Goal: Task Accomplishment & Management: Manage account settings

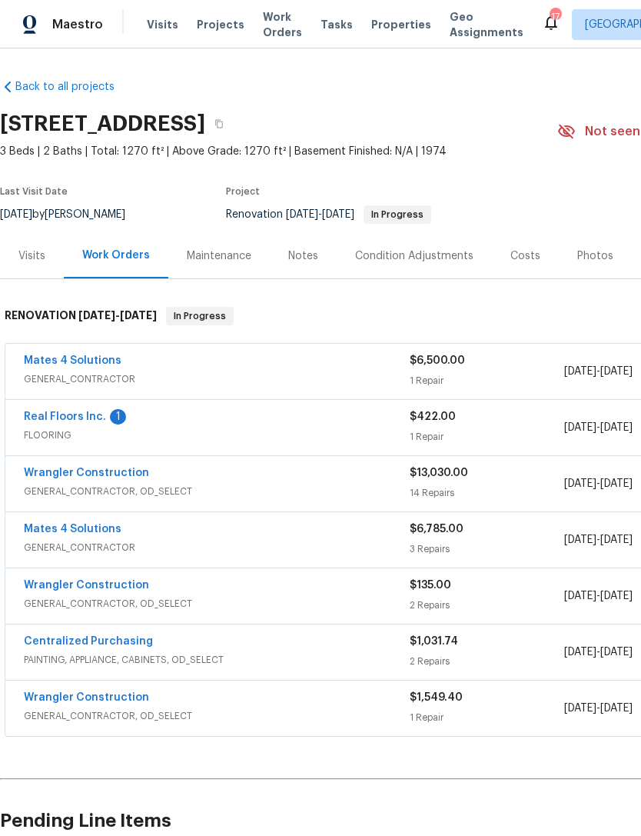
click at [333, 431] on span "FLOORING" at bounding box center [217, 435] width 386 height 15
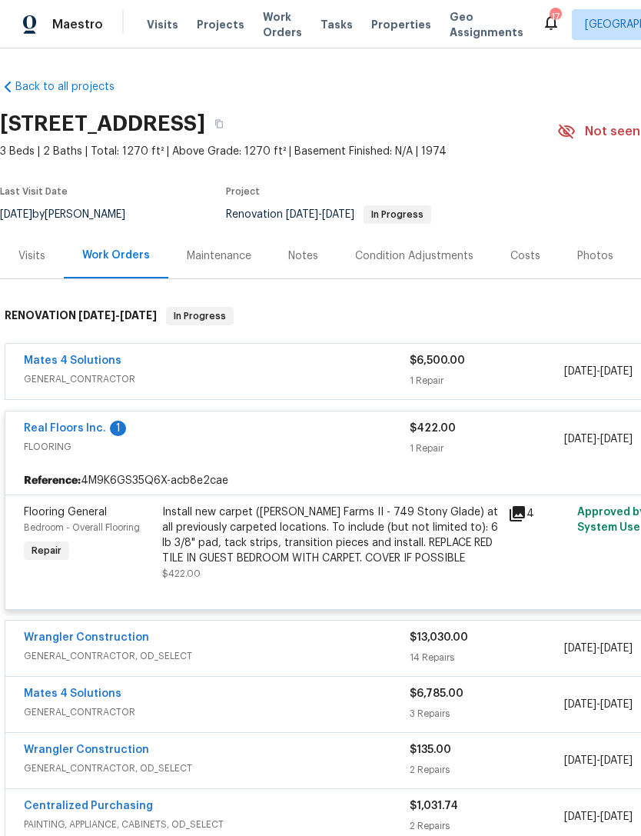
click at [80, 431] on link "Real Floors Inc." at bounding box center [65, 428] width 82 height 11
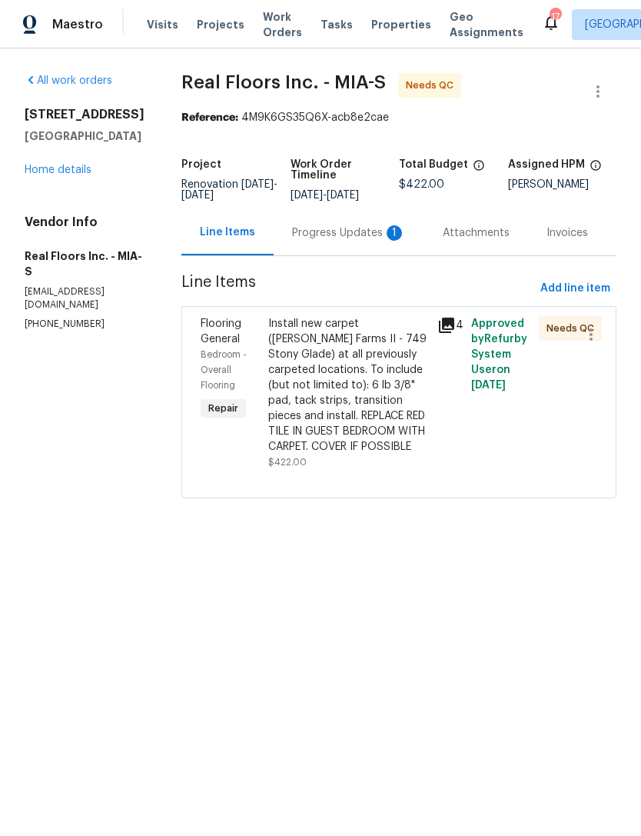
click at [357, 233] on div "Progress Updates 1" at bounding box center [349, 232] width 114 height 15
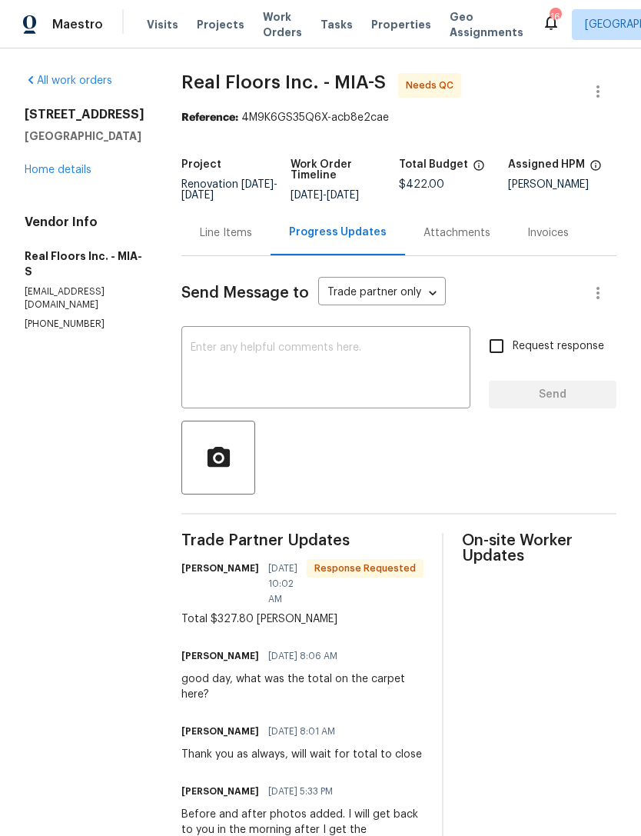
click at [225, 238] on div "Line Items" at bounding box center [226, 232] width 52 height 15
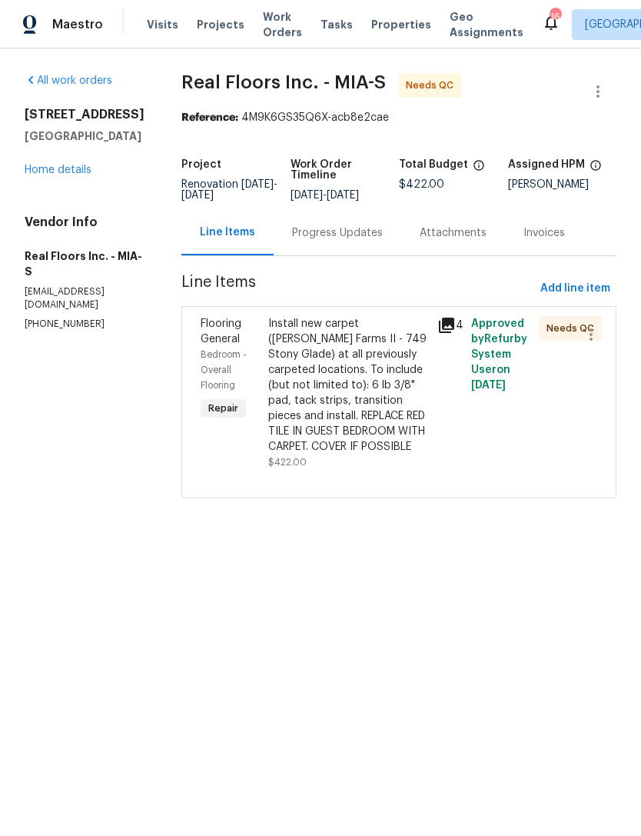
click at [384, 405] on div "Install new carpet (Abshire Farms II - 749 Stony Glade) at all previously carpe…" at bounding box center [348, 385] width 160 height 138
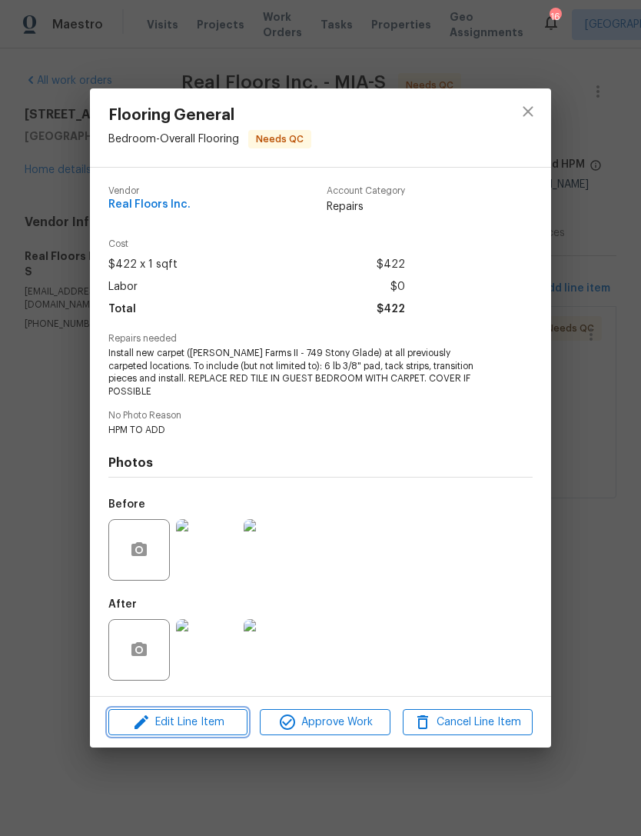
click at [208, 720] on span "Edit Line Item" at bounding box center [178, 722] width 130 height 19
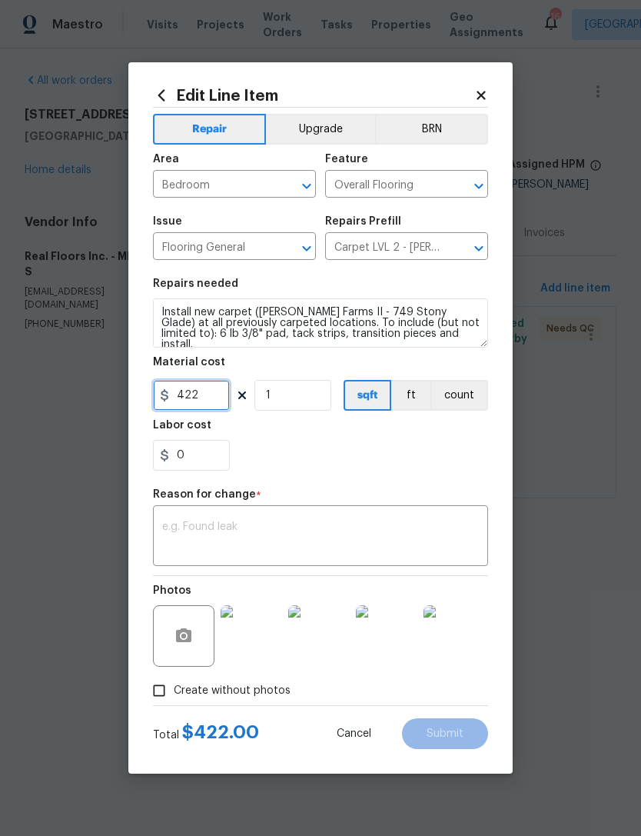
click at [221, 391] on input "422" at bounding box center [191, 395] width 77 height 31
click at [309, 525] on textarea at bounding box center [320, 537] width 317 height 32
type input "327.8"
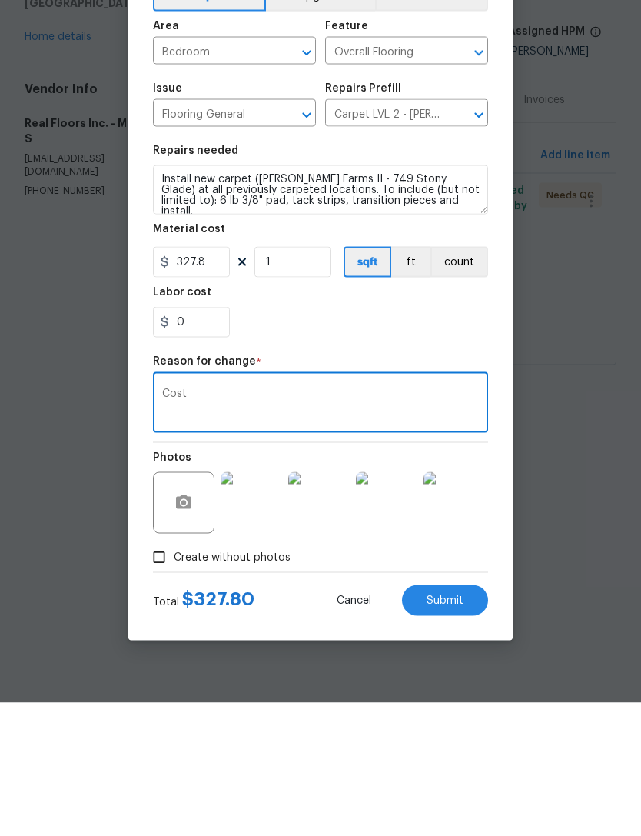
click at [407, 521] on textarea "Cost" at bounding box center [320, 537] width 317 height 32
type textarea "Cost"
click at [408, 605] on img at bounding box center [387, 636] width 62 height 62
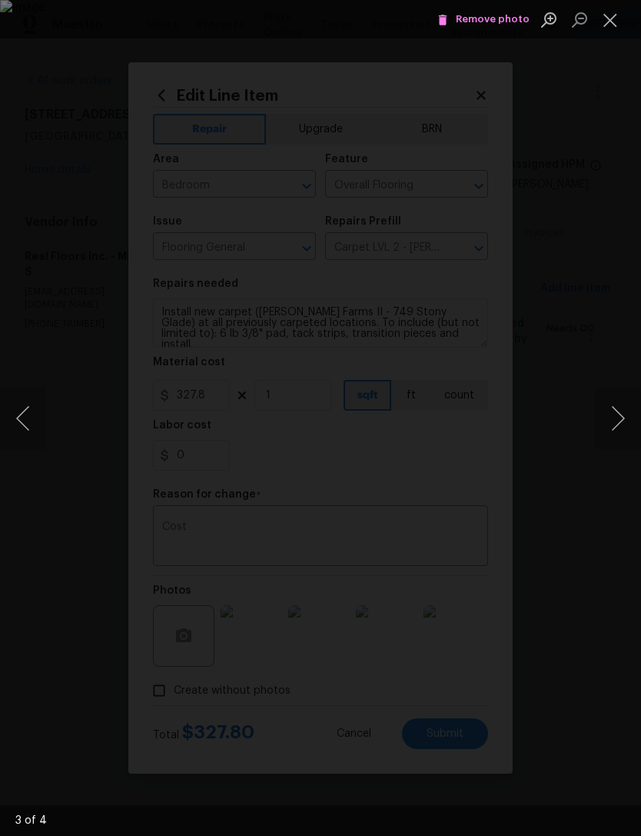
click at [451, 683] on div "Lightbox" at bounding box center [320, 418] width 641 height 836
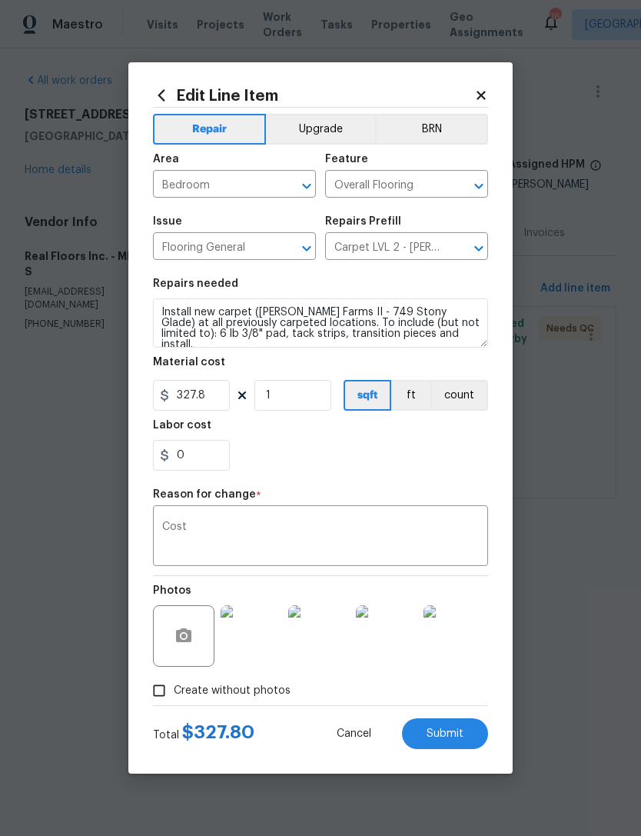
click at [454, 732] on span "Submit" at bounding box center [445, 734] width 37 height 12
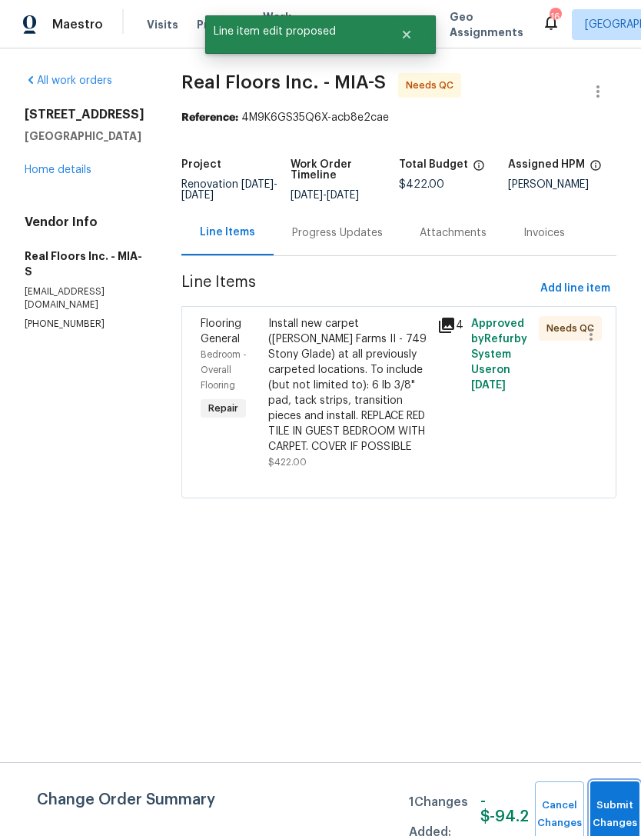
click at [610, 801] on button "Submit Changes" at bounding box center [615, 814] width 49 height 66
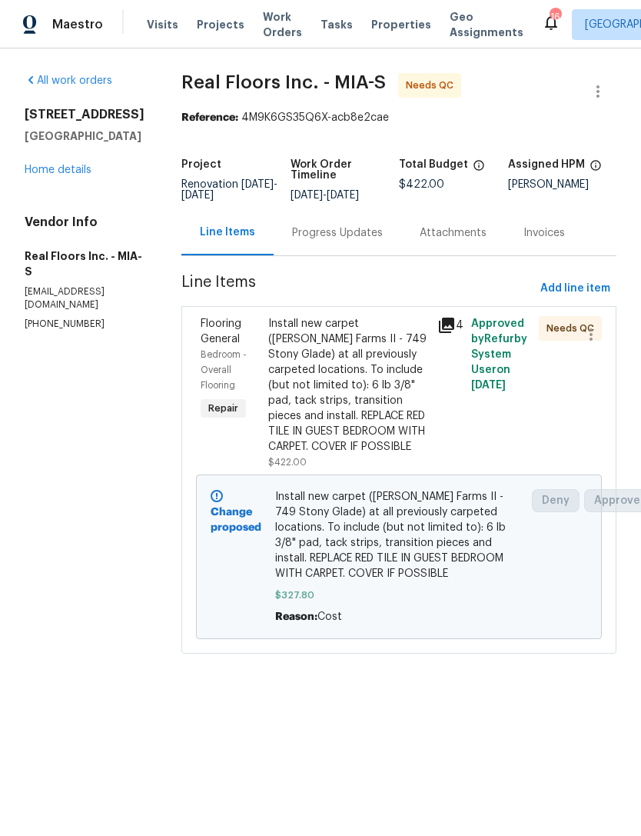
click at [355, 453] on div "Install new carpet (Abshire Farms II - 749 Stony Glade) at all previously carpe…" at bounding box center [348, 385] width 160 height 138
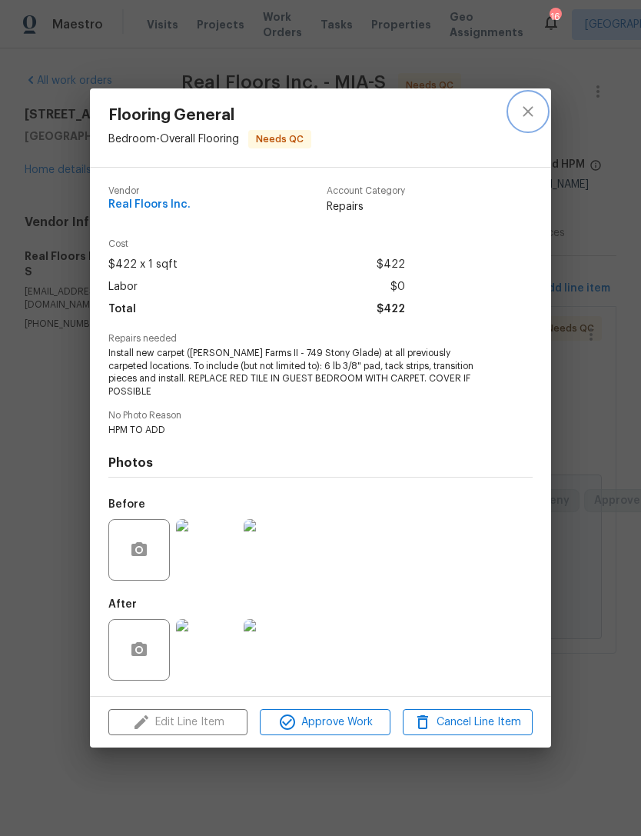
click at [535, 108] on icon "close" at bounding box center [528, 111] width 18 height 18
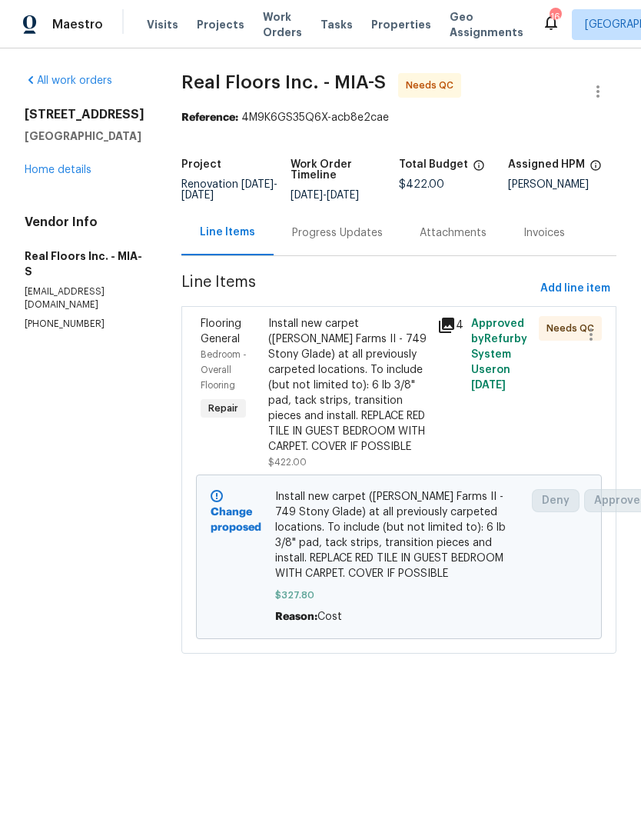
click at [442, 538] on span "Install new carpet (Abshire Farms II - 749 Stony Glade) at all previously carpe…" at bounding box center [399, 535] width 248 height 92
click at [428, 558] on span "Install new carpet (Abshire Farms II - 749 Stony Glade) at all previously carpe…" at bounding box center [399, 535] width 248 height 92
click at [275, 17] on span "Work Orders" at bounding box center [282, 24] width 39 height 31
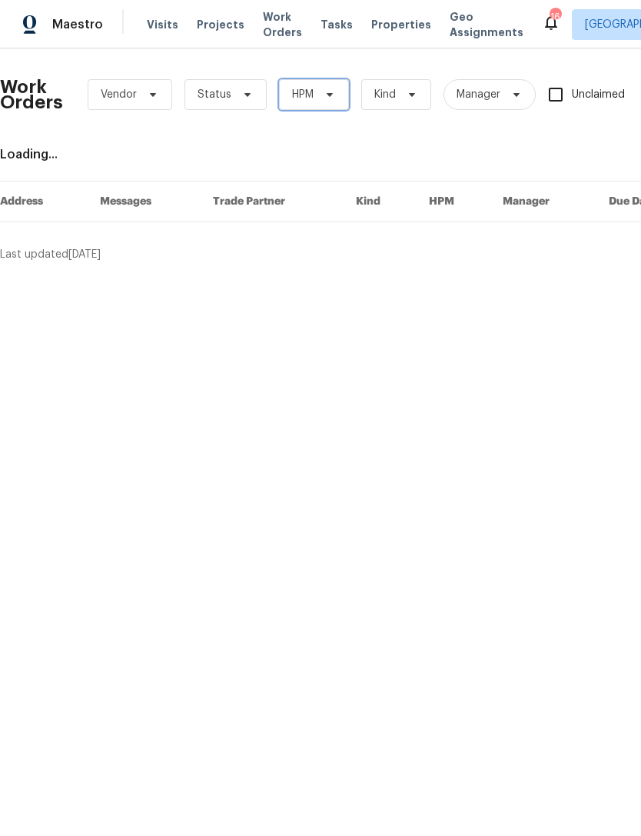
click at [324, 97] on icon at bounding box center [330, 94] width 12 height 12
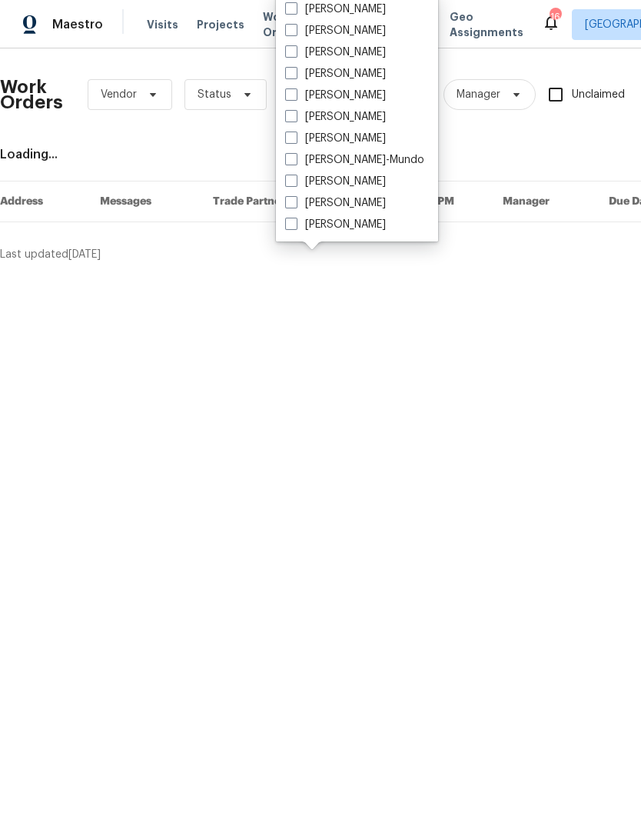
click at [301, 95] on label "[PERSON_NAME]" at bounding box center [335, 95] width 101 height 15
click at [295, 95] on input "[PERSON_NAME]" at bounding box center [290, 93] width 10 height 10
checkbox input "true"
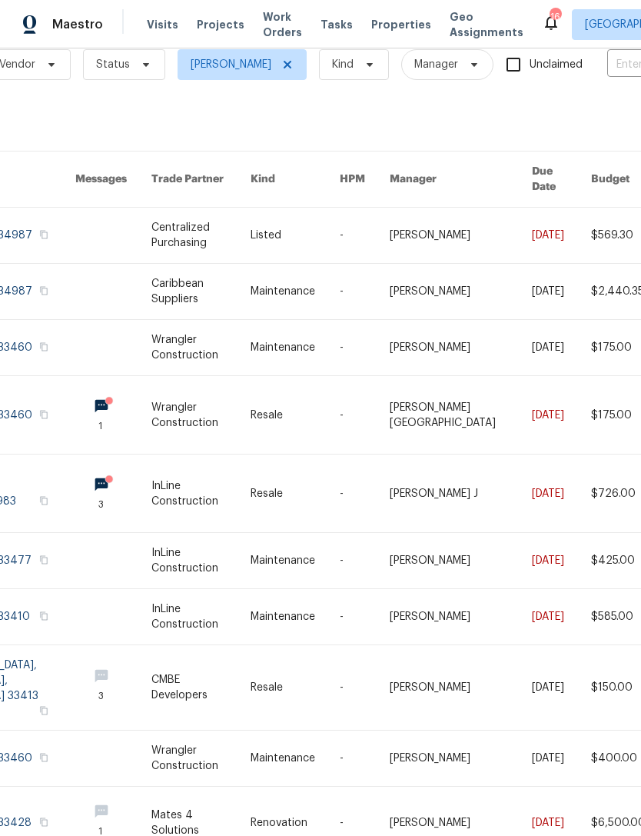
scroll to position [29, 102]
click at [206, 788] on link at bounding box center [201, 824] width 98 height 72
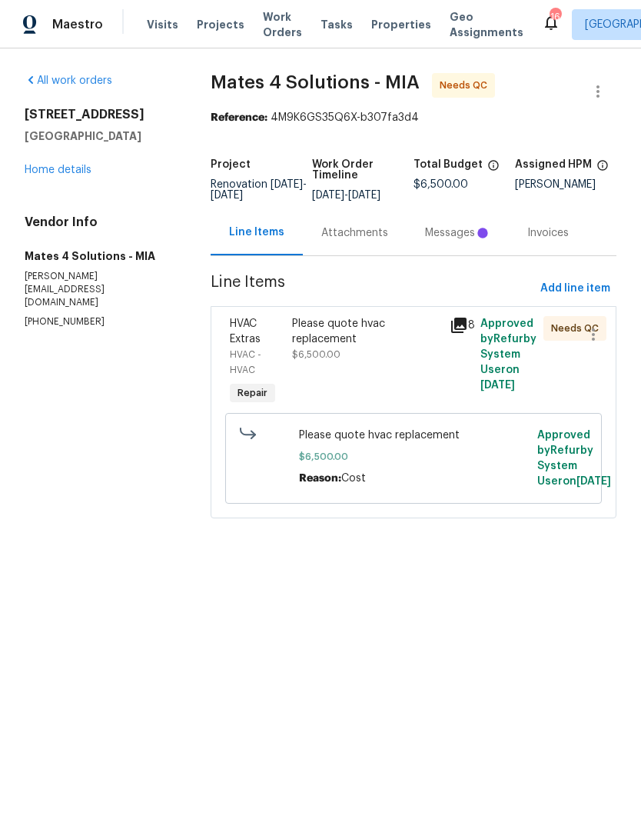
click at [333, 330] on div "Please quote hvac replacement" at bounding box center [366, 331] width 148 height 31
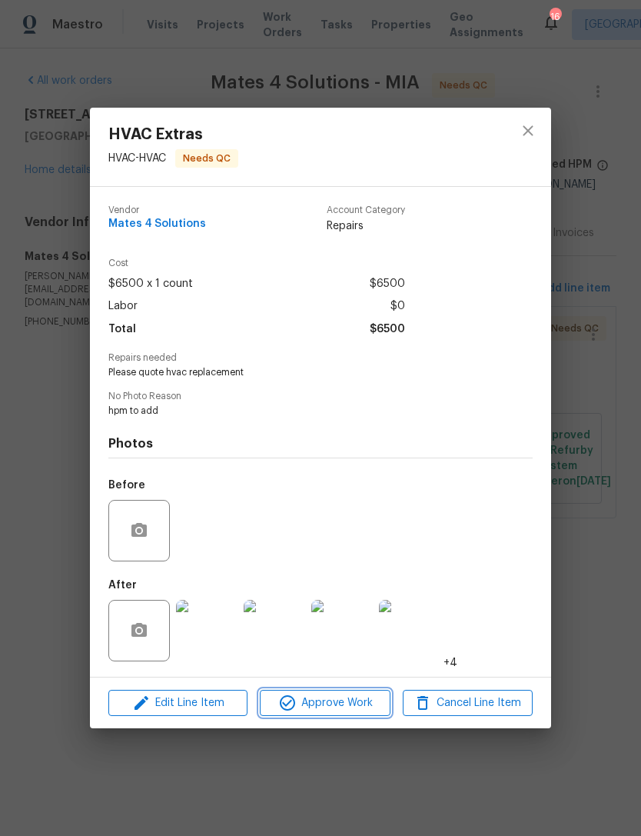
click at [338, 704] on span "Approve Work" at bounding box center [325, 703] width 121 height 19
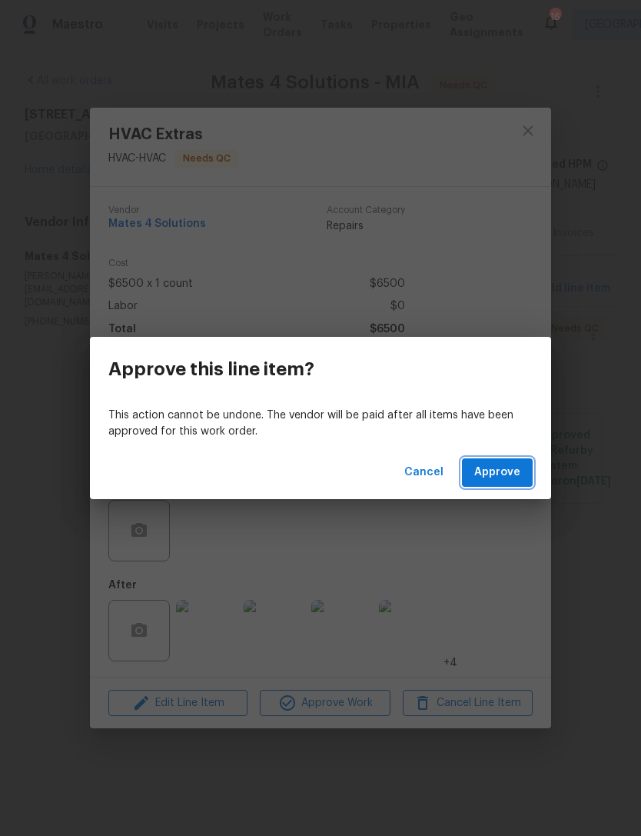
click at [520, 459] on button "Approve" at bounding box center [497, 472] width 71 height 28
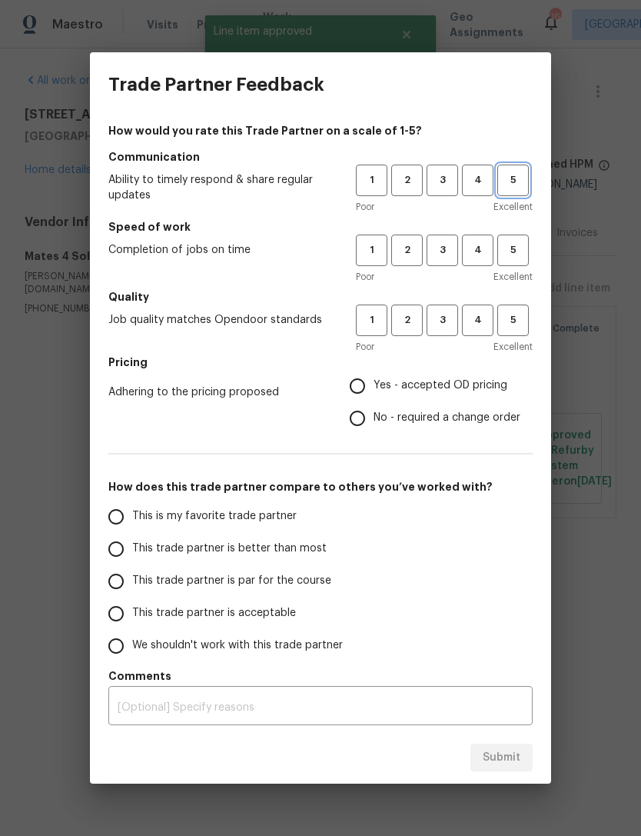
click at [525, 175] on span "5" at bounding box center [513, 181] width 28 height 18
click at [514, 258] on span "5" at bounding box center [513, 250] width 28 height 18
click at [524, 306] on button "5" at bounding box center [514, 321] width 32 height 32
click at [369, 376] on input "Yes - accepted OD pricing" at bounding box center [357, 386] width 32 height 32
radio input "true"
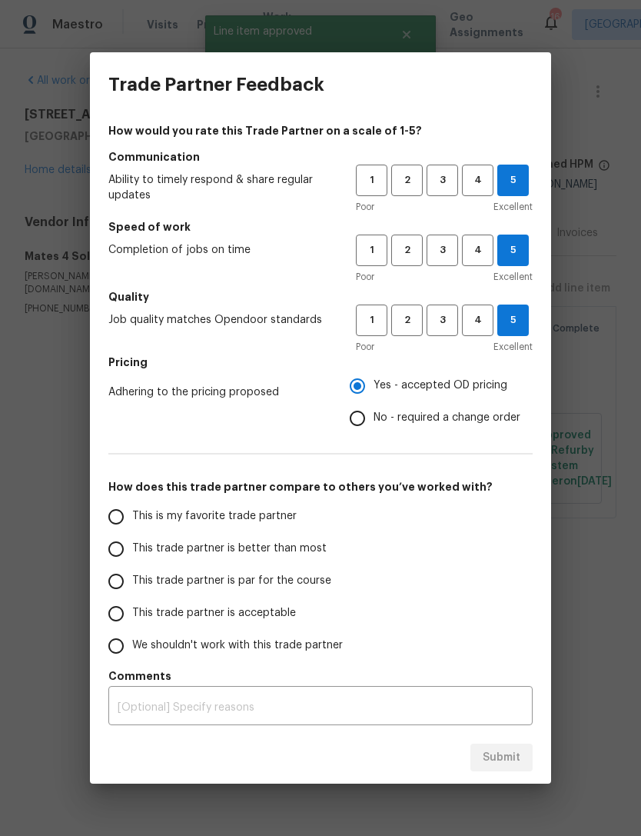
click at [136, 503] on label "This is my favorite trade partner" at bounding box center [221, 517] width 243 height 32
click at [132, 503] on input "This is my favorite trade partner" at bounding box center [116, 517] width 32 height 32
click at [514, 746] on button "Submit" at bounding box center [502, 758] width 62 height 28
radio input "true"
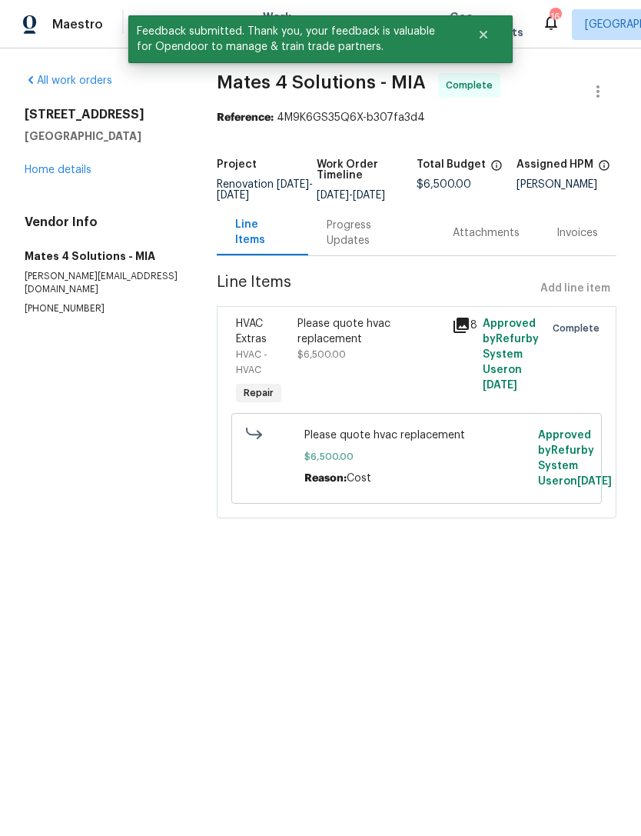
click at [59, 78] on link "All work orders" at bounding box center [69, 80] width 88 height 11
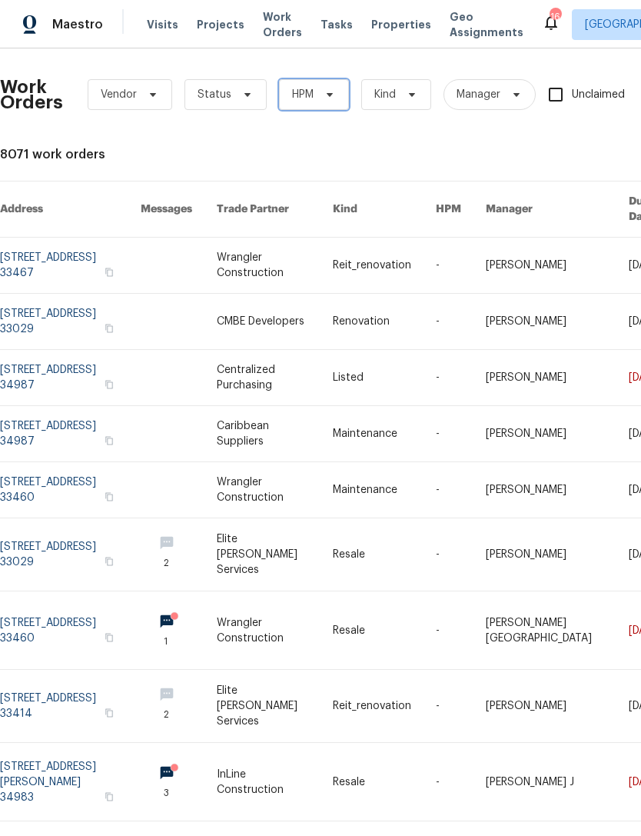
click at [338, 93] on span "HPM" at bounding box center [314, 94] width 70 height 31
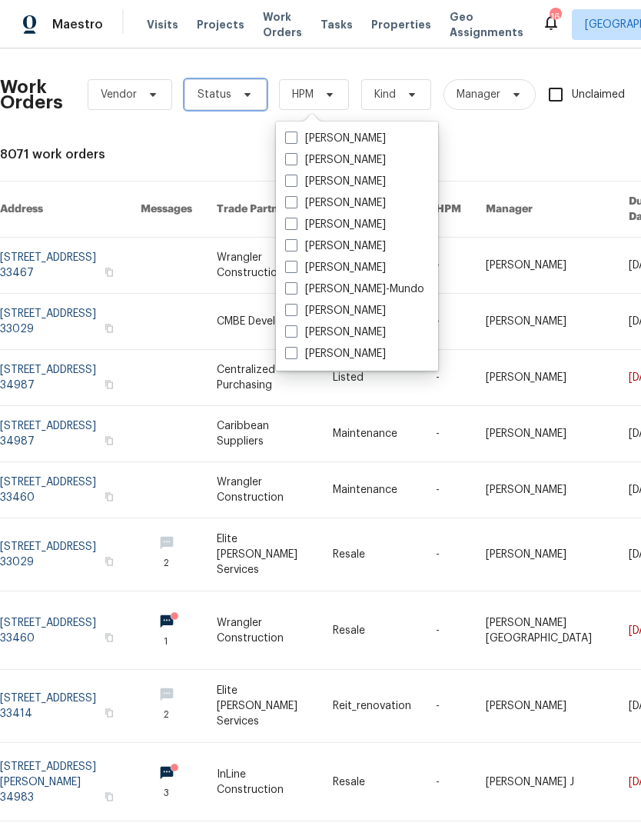
click at [255, 86] on span "Status" at bounding box center [226, 94] width 82 height 31
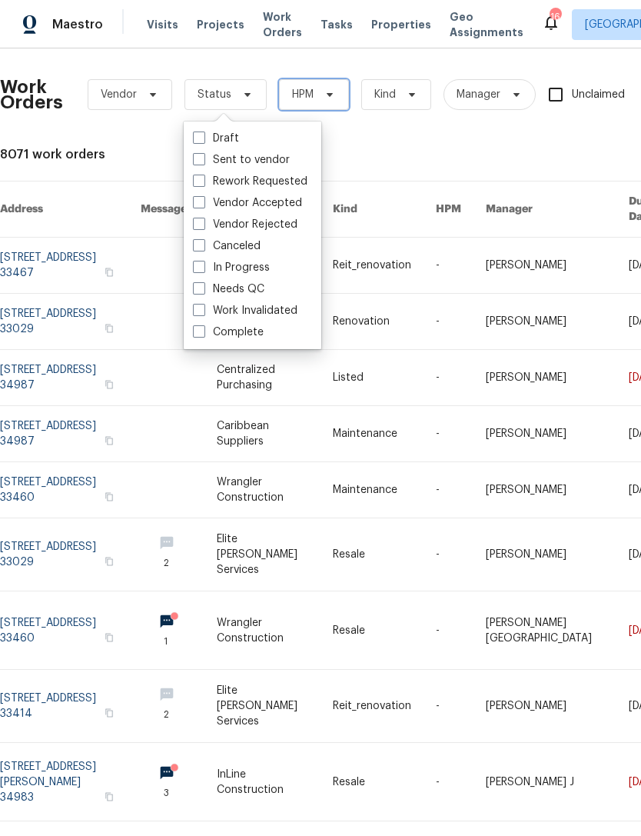
click at [330, 88] on span "HPM" at bounding box center [314, 94] width 70 height 31
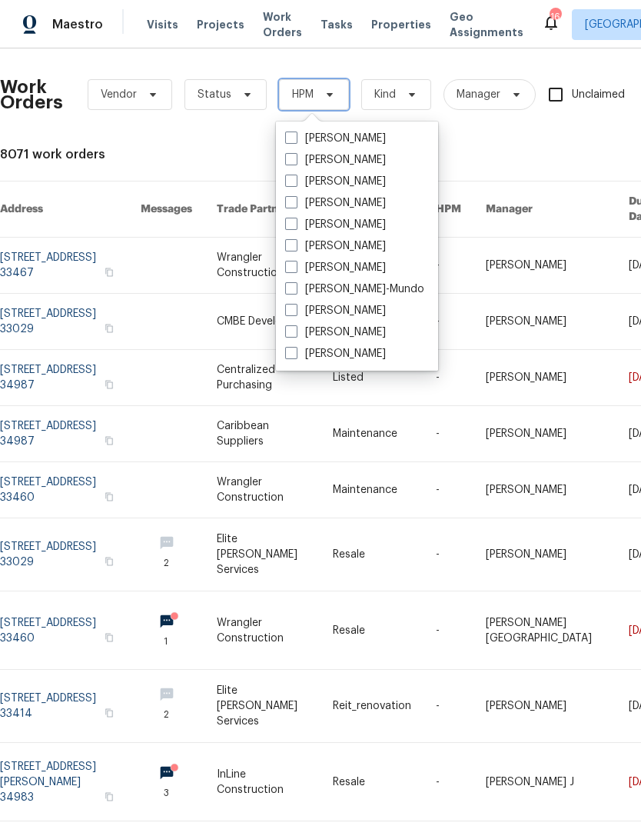
click at [331, 92] on icon at bounding box center [330, 94] width 12 height 12
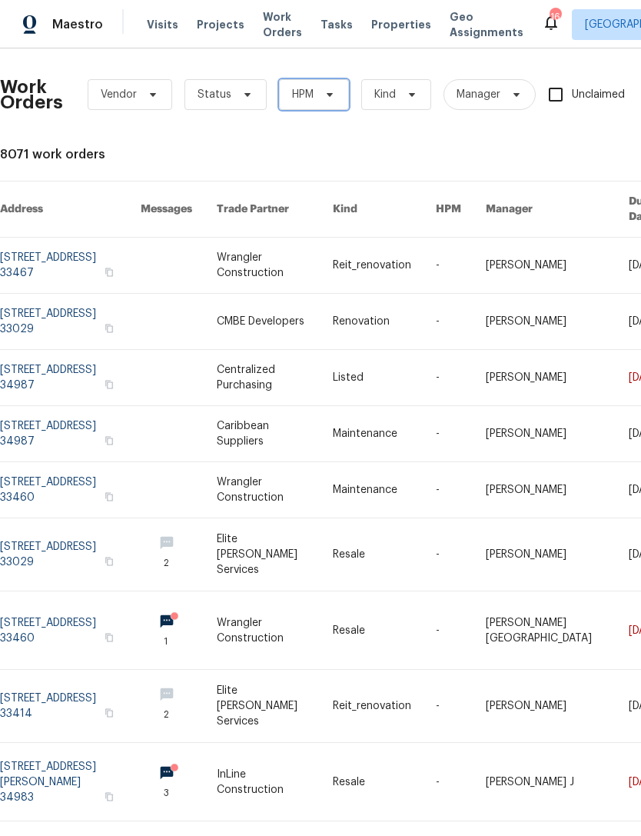
click at [328, 92] on icon at bounding box center [330, 94] width 12 height 12
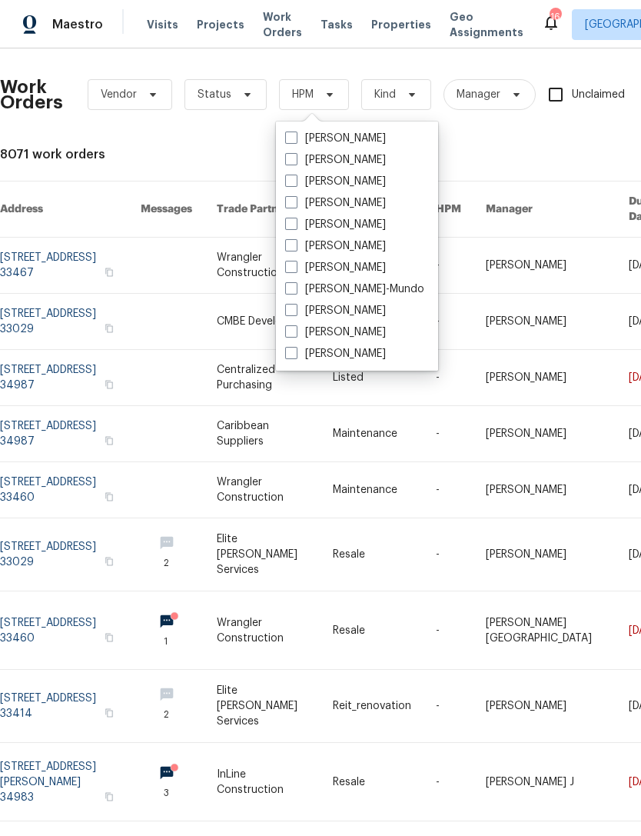
click at [292, 218] on span at bounding box center [291, 224] width 12 height 12
click at [292, 217] on input "[PERSON_NAME]" at bounding box center [290, 222] width 10 height 10
checkbox input "true"
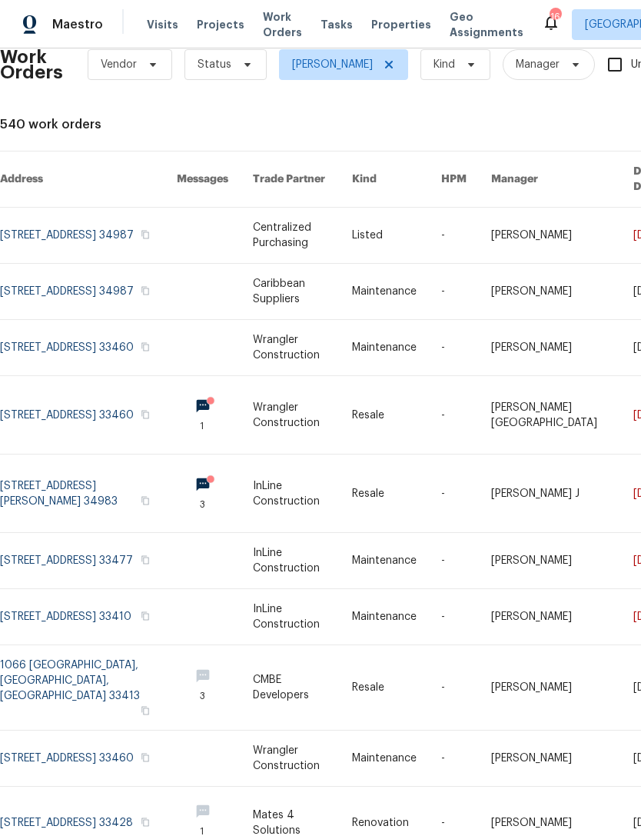
scroll to position [29, 0]
click at [127, 390] on link at bounding box center [88, 416] width 177 height 78
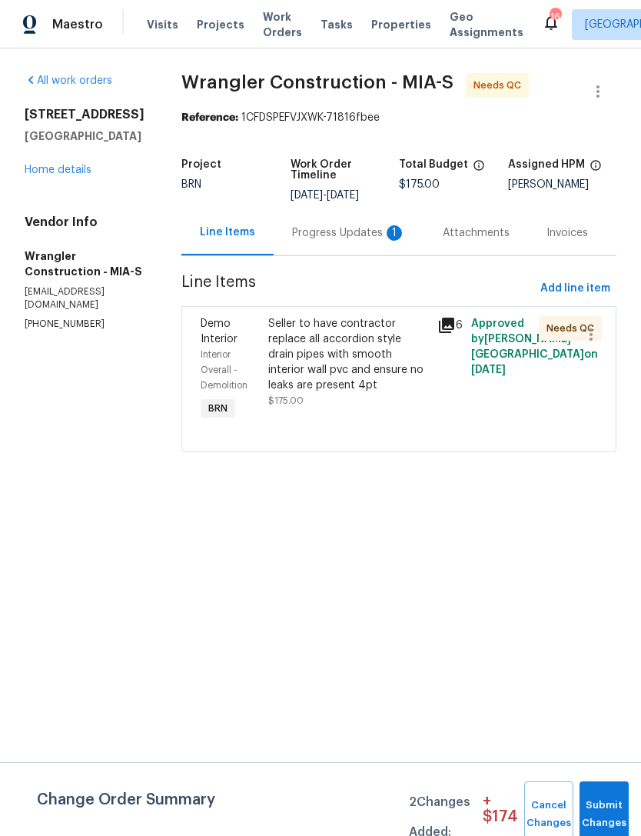
click at [323, 228] on div "Progress Updates 1" at bounding box center [349, 232] width 114 height 15
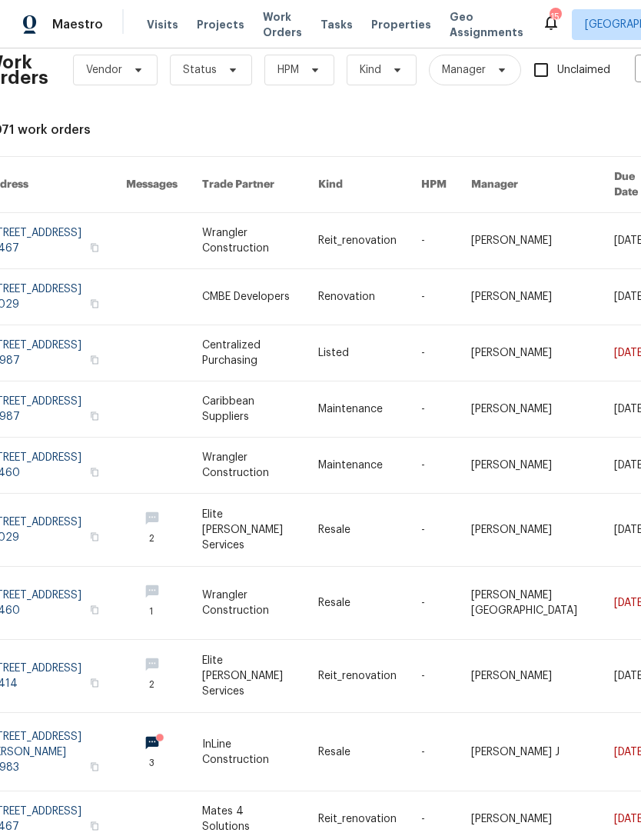
scroll to position [24, 15]
click at [202, 730] on link at bounding box center [164, 753] width 76 height 78
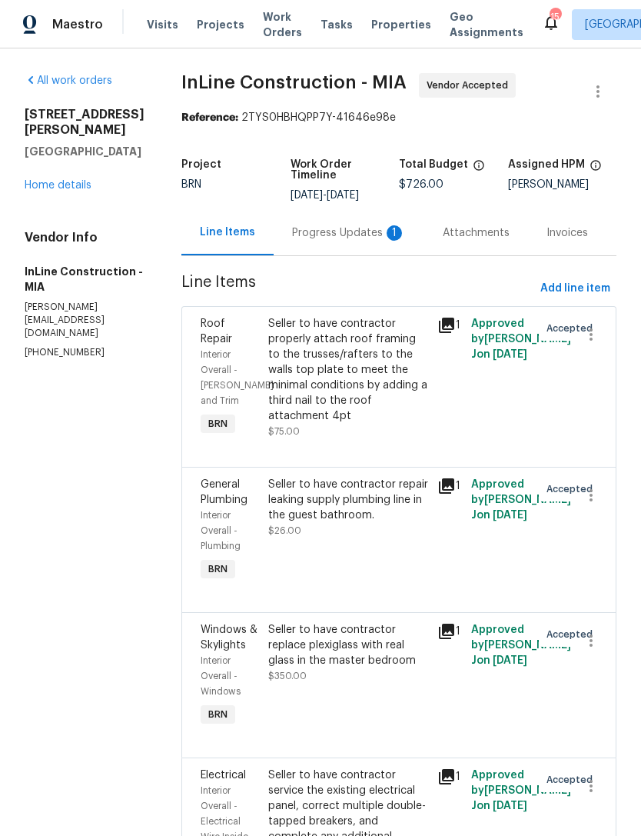
click at [375, 225] on div "Progress Updates 1" at bounding box center [349, 232] width 114 height 15
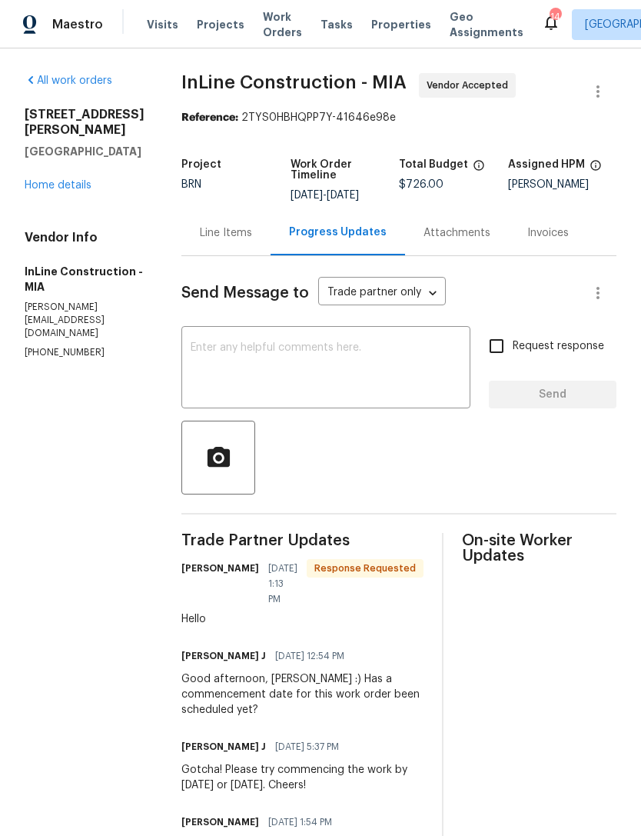
click at [238, 227] on div "Line Items" at bounding box center [226, 232] width 52 height 15
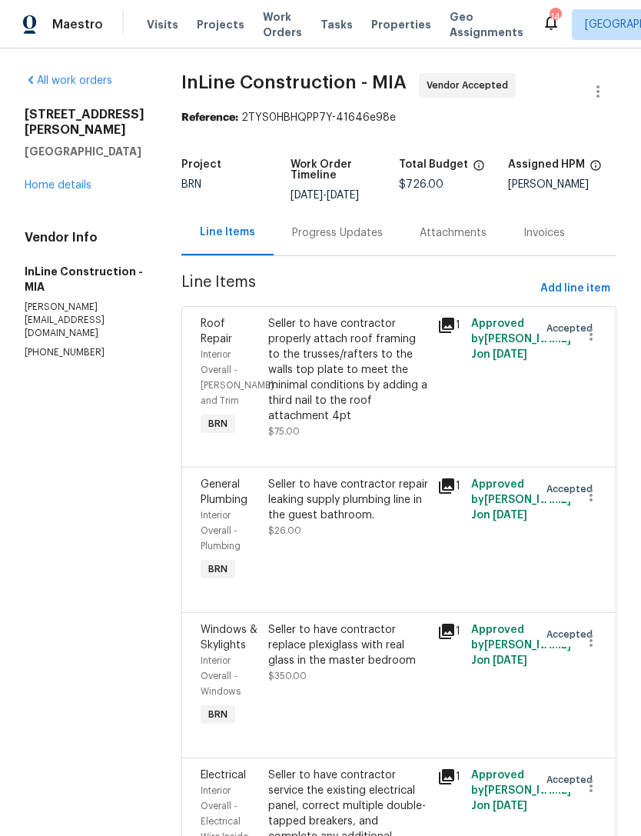
click at [224, 24] on span "Projects" at bounding box center [221, 24] width 48 height 15
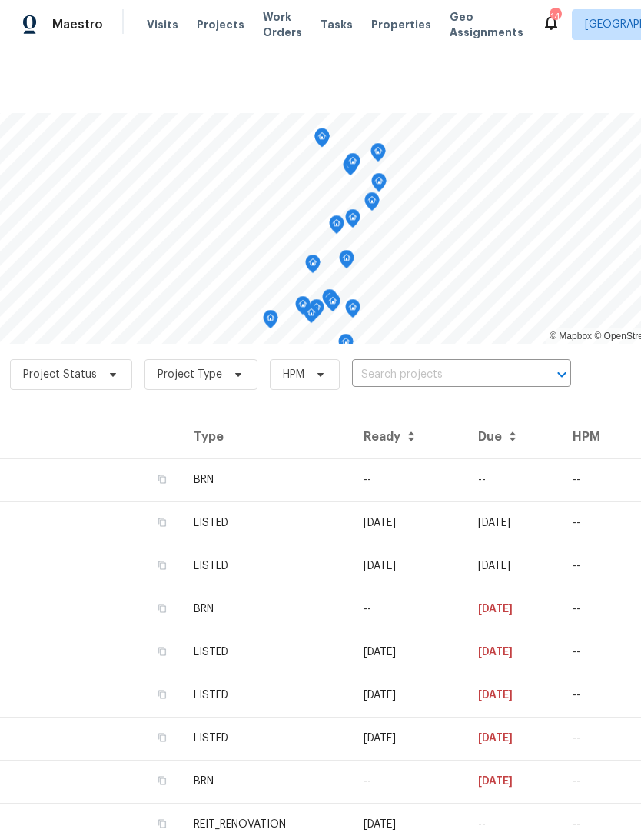
scroll to position [0, 115]
click at [318, 378] on span "HPM" at bounding box center [306, 374] width 70 height 31
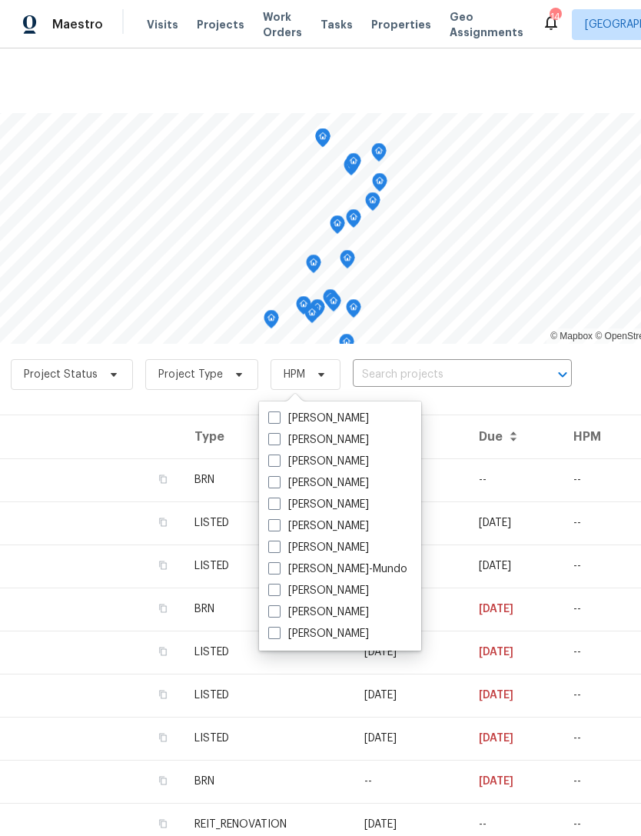
click at [275, 502] on span at bounding box center [274, 504] width 12 height 12
click at [275, 502] on input "[PERSON_NAME]" at bounding box center [273, 502] width 10 height 10
checkbox input "true"
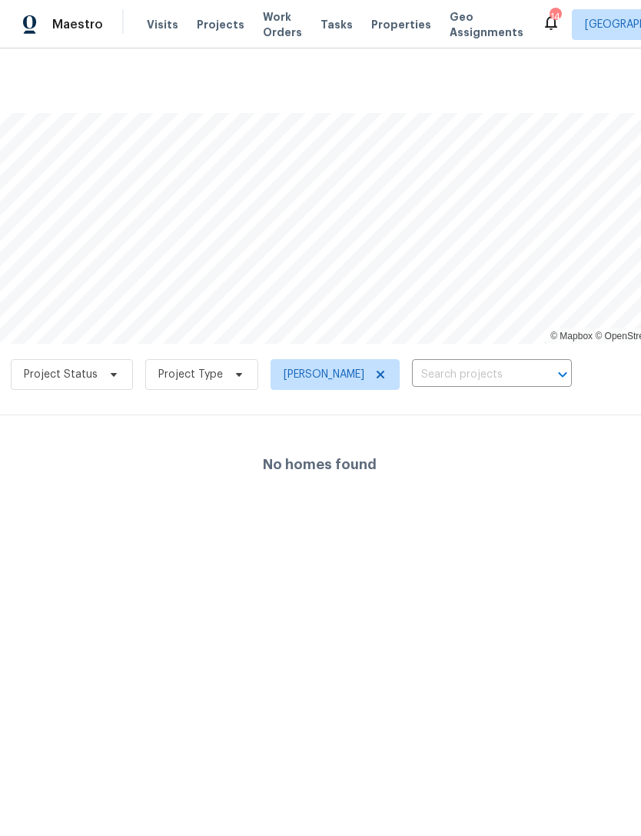
click at [263, 18] on span "Work Orders" at bounding box center [282, 24] width 39 height 31
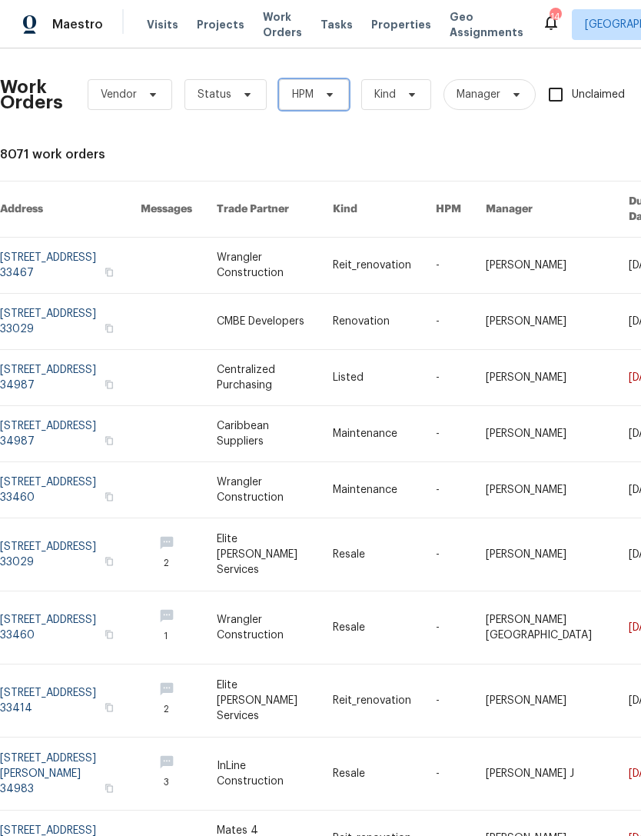
click at [324, 95] on icon at bounding box center [330, 94] width 12 height 12
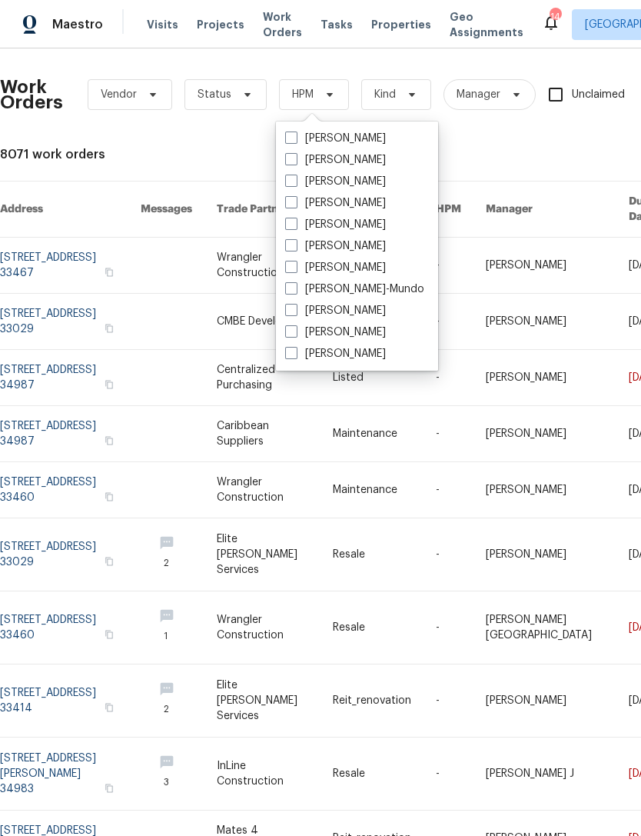
click at [296, 219] on span at bounding box center [291, 224] width 12 height 12
click at [295, 219] on input "[PERSON_NAME]" at bounding box center [290, 222] width 10 height 10
checkbox input "true"
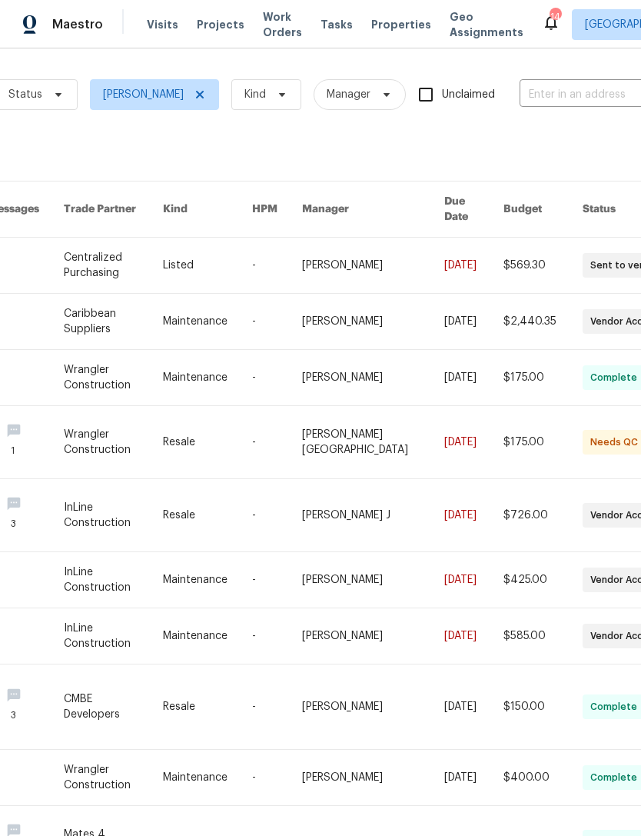
scroll to position [0, 189]
click at [226, 28] on span "Projects" at bounding box center [221, 24] width 48 height 15
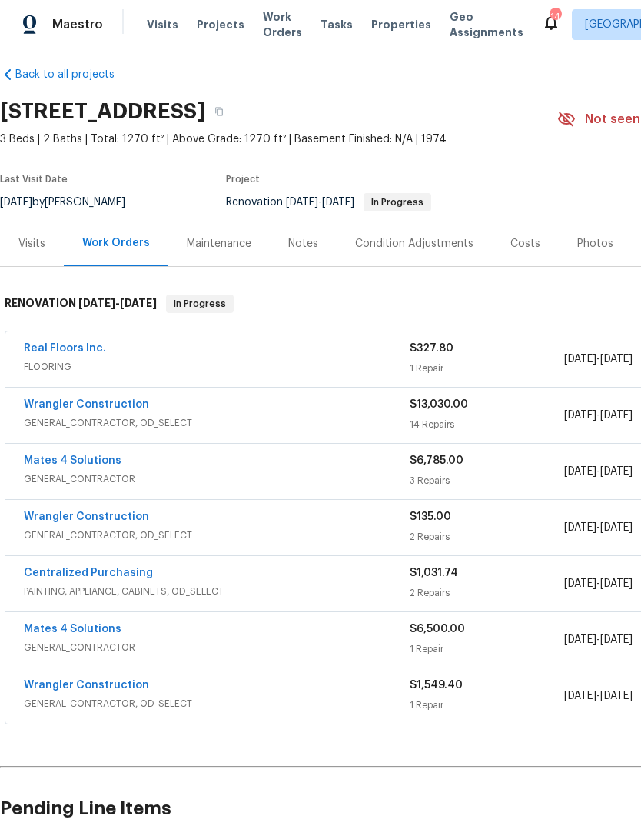
scroll to position [12, 0]
click at [112, 465] on link "Mates 4 Solutions" at bounding box center [73, 460] width 98 height 11
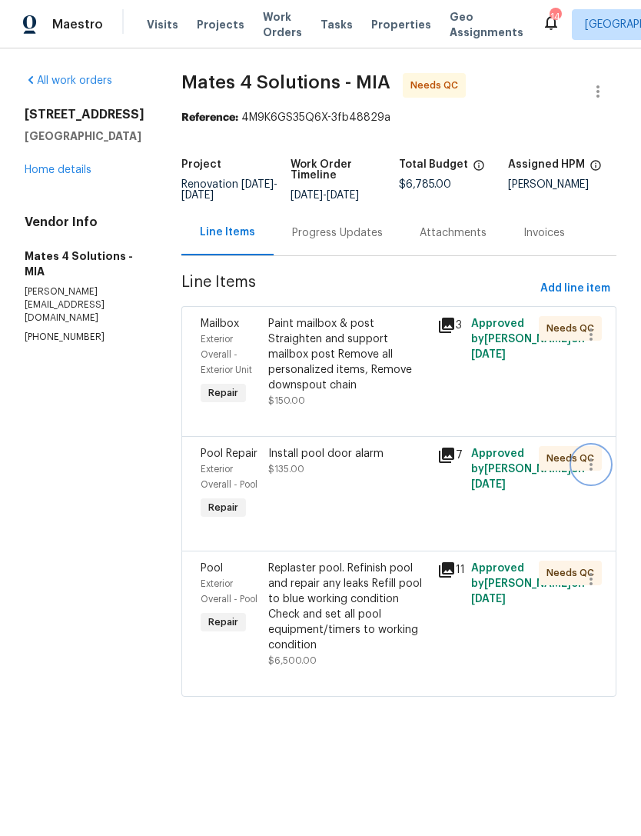
click at [597, 474] on icon "button" at bounding box center [591, 464] width 18 height 18
click at [608, 478] on li "Cancel" at bounding box center [598, 477] width 59 height 25
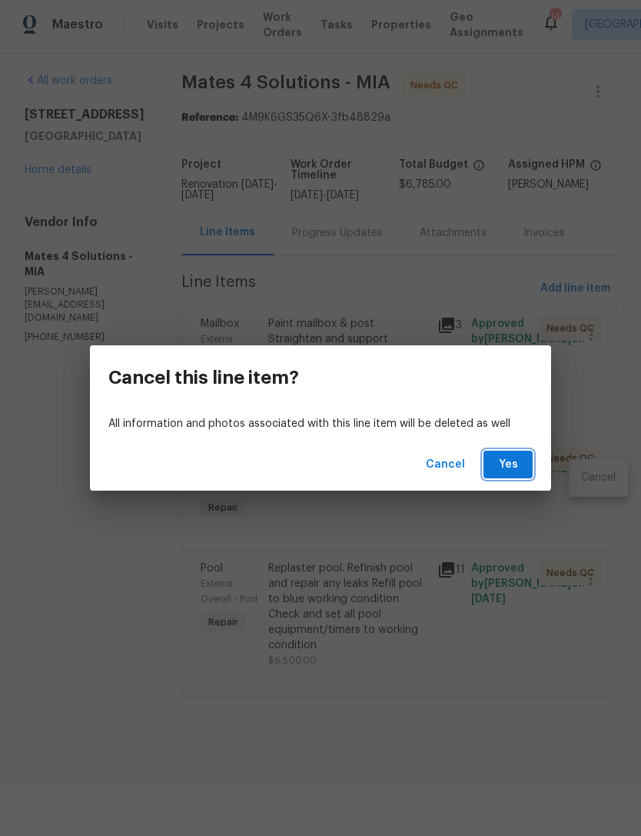
click at [512, 465] on span "Yes" at bounding box center [508, 464] width 25 height 19
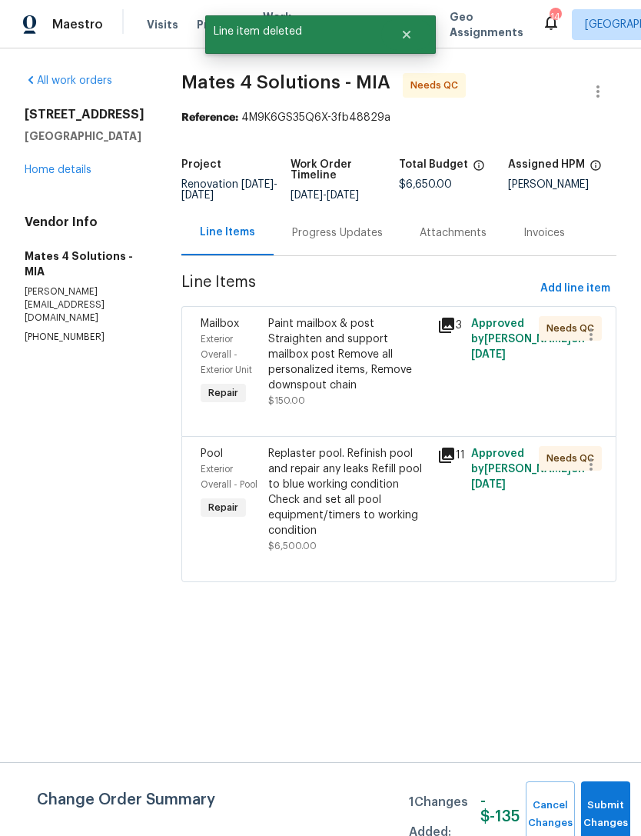
click at [338, 336] on div "Paint mailbox & post Straighten and support mailbox post Remove all personalize…" at bounding box center [348, 354] width 160 height 77
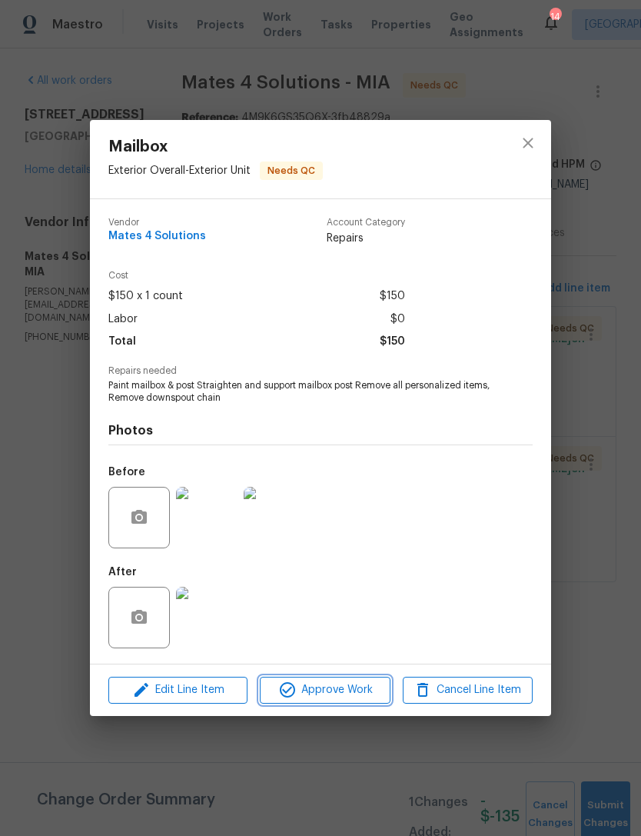
click at [353, 684] on span "Approve Work" at bounding box center [325, 690] width 121 height 19
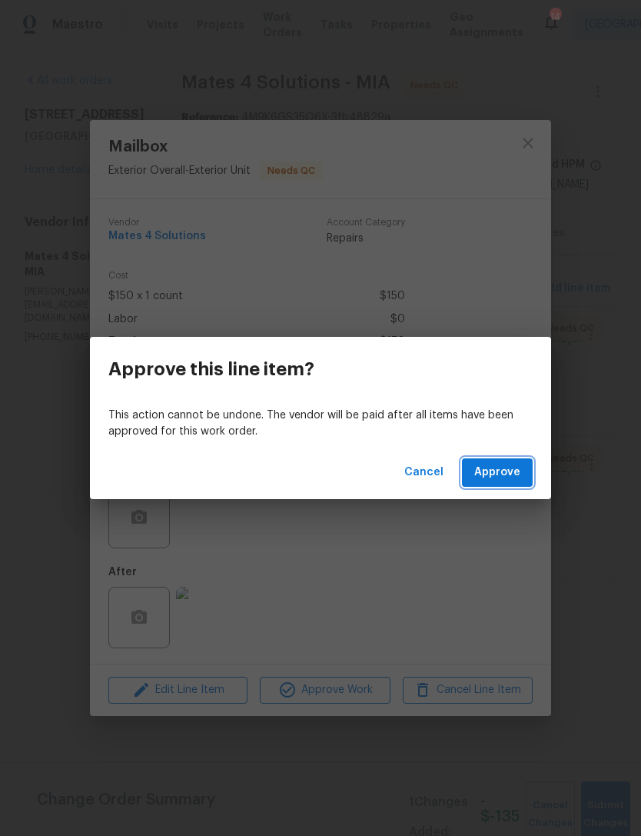
click at [516, 469] on span "Approve" at bounding box center [498, 472] width 46 height 19
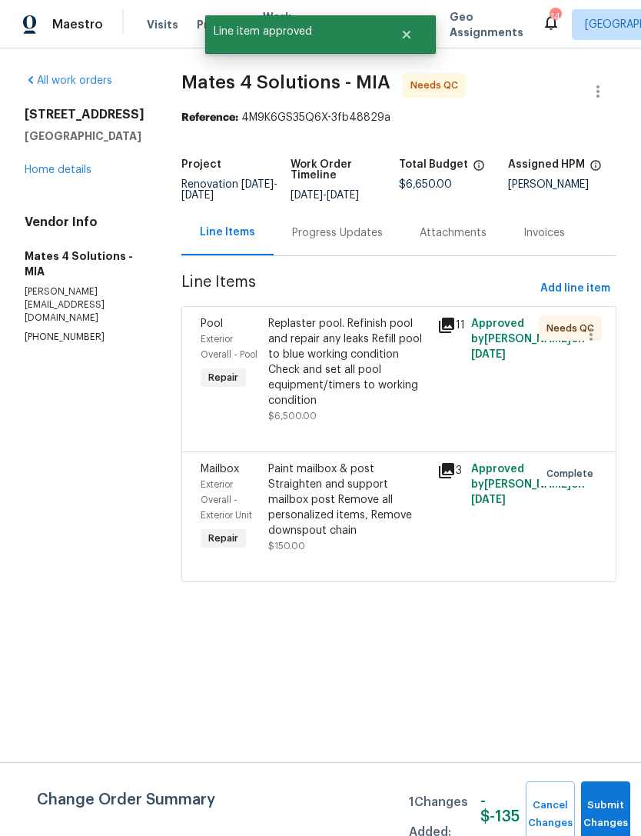
click at [339, 376] on div "Replaster pool. Refinish pool and repair any leaks Refill pool to blue working …" at bounding box center [348, 362] width 160 height 92
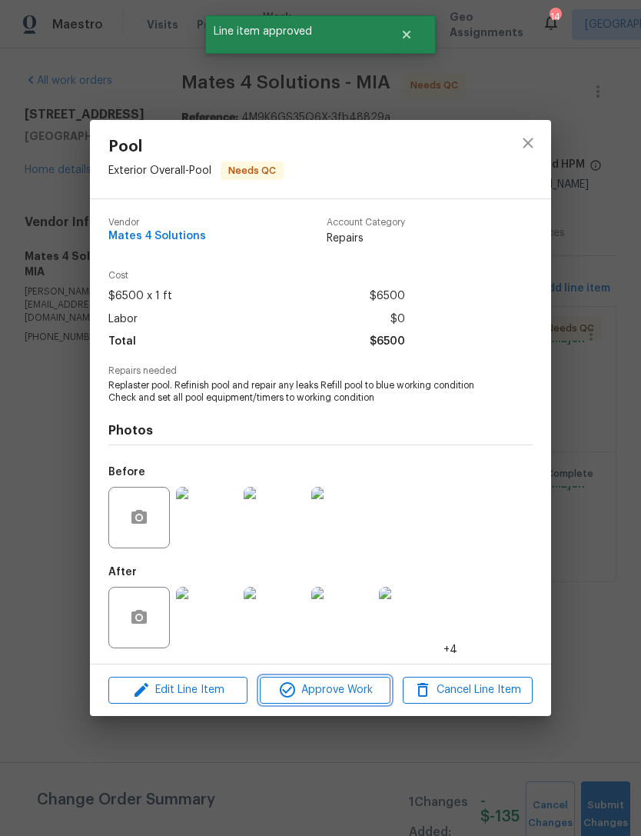
click at [360, 699] on span "Approve Work" at bounding box center [325, 690] width 121 height 19
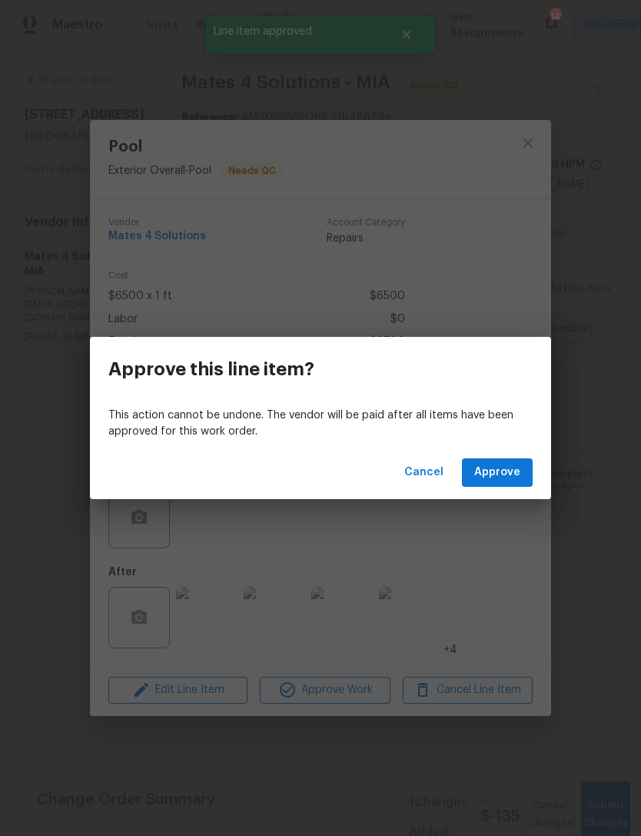
click at [518, 451] on div "Cancel Approve" at bounding box center [320, 472] width 461 height 53
click at [515, 470] on span "Approve" at bounding box center [498, 472] width 46 height 19
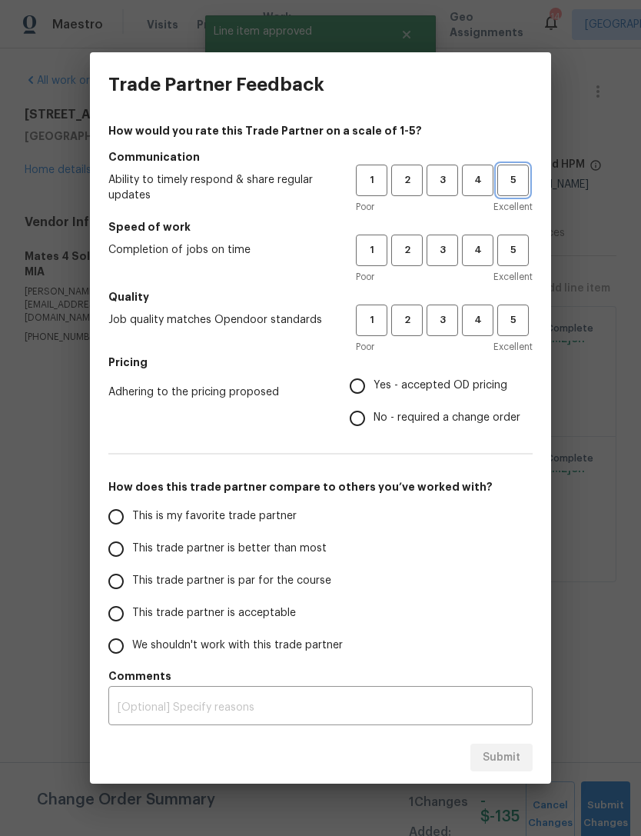
click at [517, 172] on span "5" at bounding box center [513, 181] width 28 height 18
click at [515, 261] on button "5" at bounding box center [514, 251] width 32 height 32
click at [514, 332] on button "5" at bounding box center [514, 321] width 32 height 32
click at [357, 385] on input "Yes - accepted OD pricing" at bounding box center [357, 386] width 32 height 32
radio input "true"
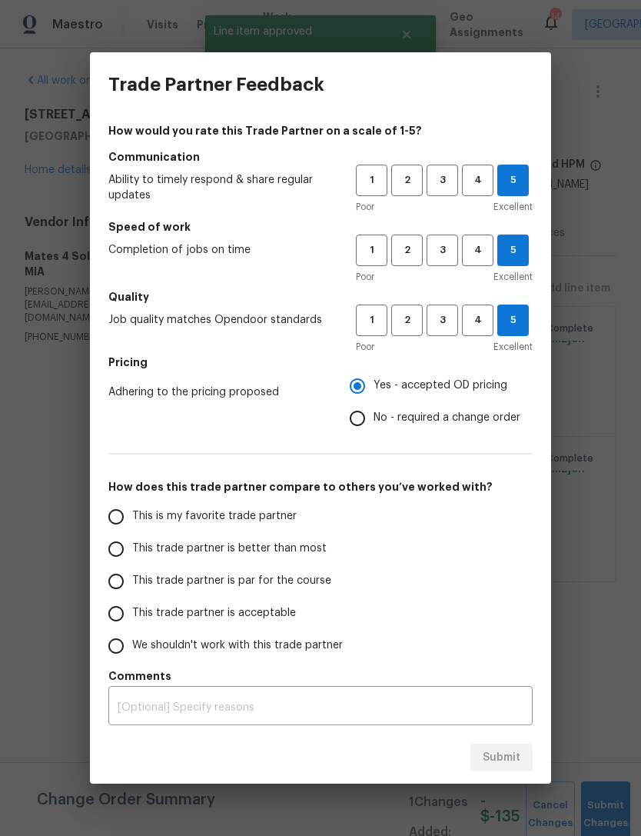
click at [110, 557] on input "This trade partner is better than most" at bounding box center [116, 549] width 32 height 32
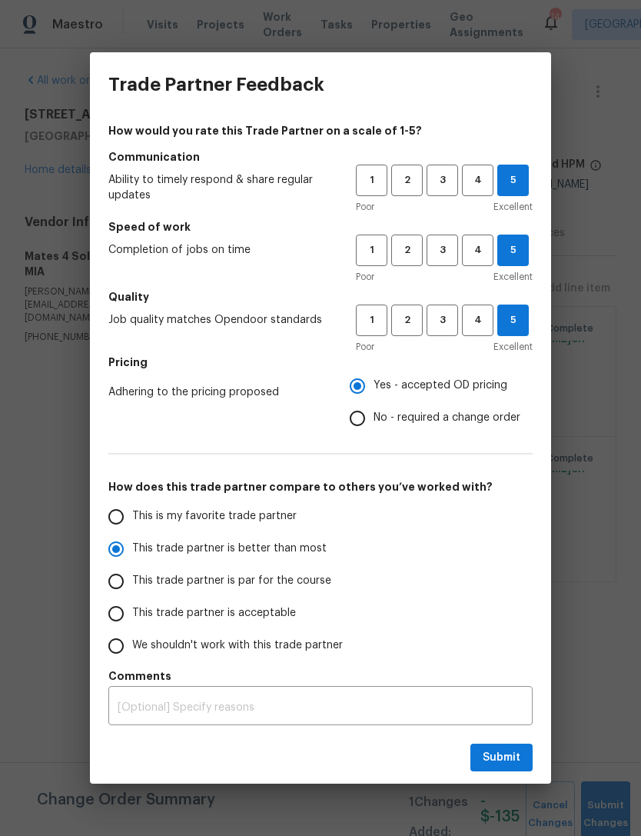
click at [514, 754] on span "Submit" at bounding box center [502, 757] width 38 height 19
radio input "true"
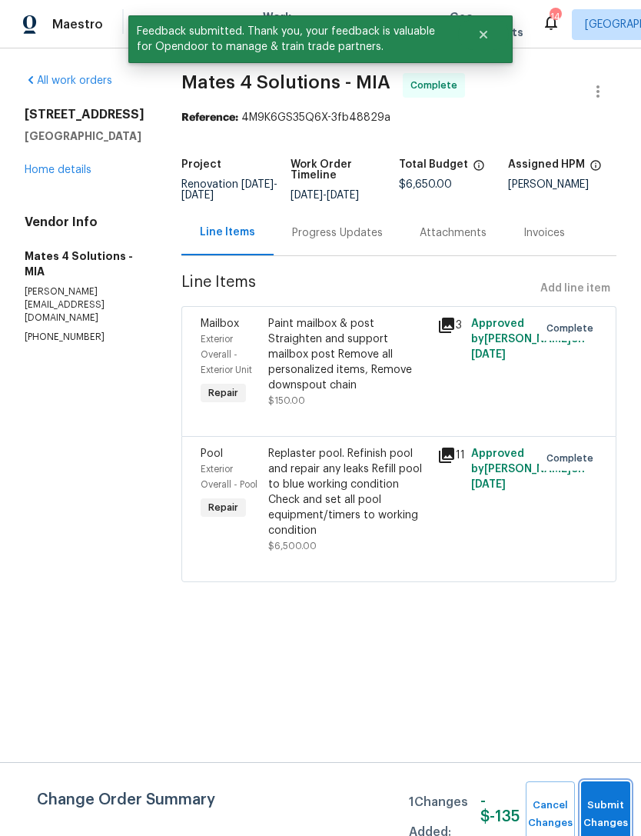
click at [614, 804] on button "Submit Changes" at bounding box center [605, 814] width 49 height 66
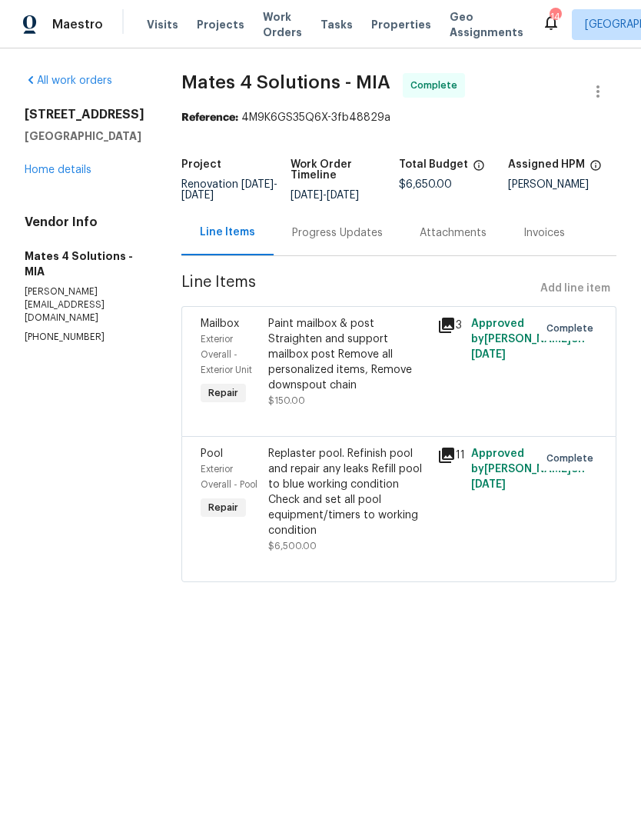
click at [263, 36] on span "Work Orders" at bounding box center [282, 24] width 39 height 31
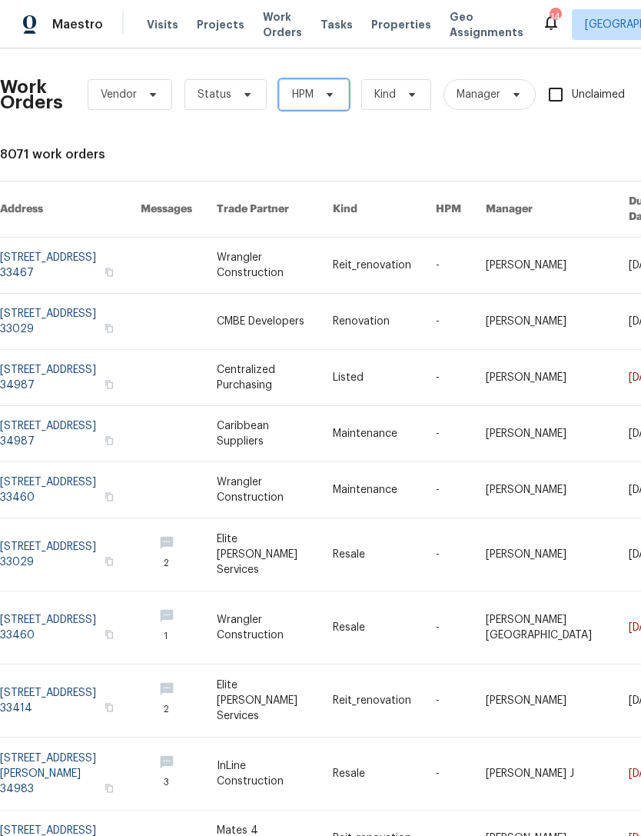
click at [319, 88] on span "HPM" at bounding box center [314, 94] width 70 height 31
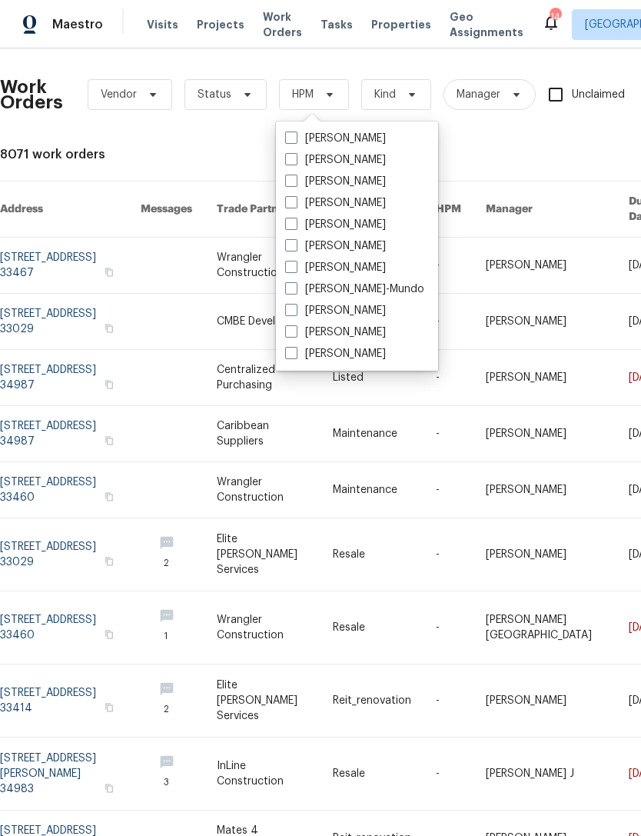
click at [291, 222] on span at bounding box center [291, 224] width 12 height 12
click at [291, 222] on input "[PERSON_NAME]" at bounding box center [290, 222] width 10 height 10
checkbox input "true"
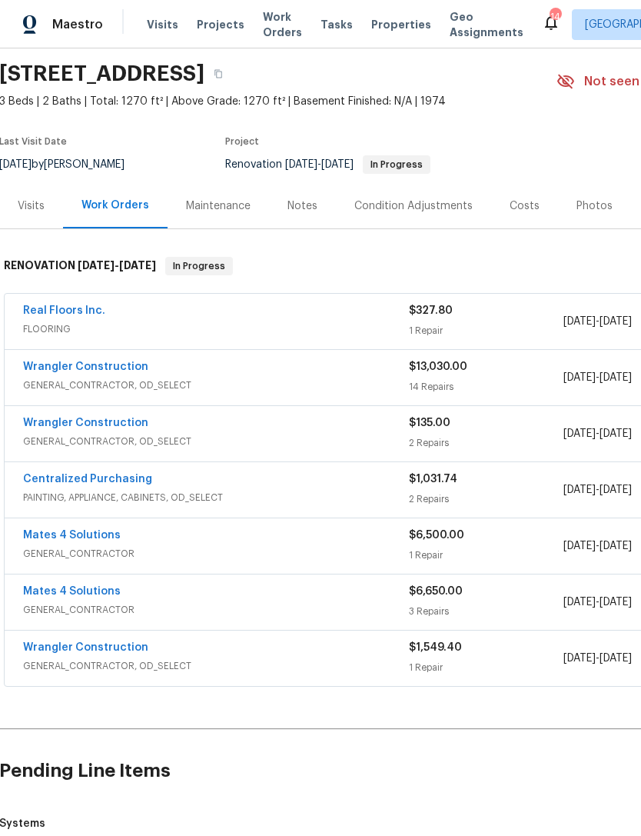
scroll to position [51, 2]
click at [196, 316] on div "Real Floors Inc." at bounding box center [215, 311] width 386 height 18
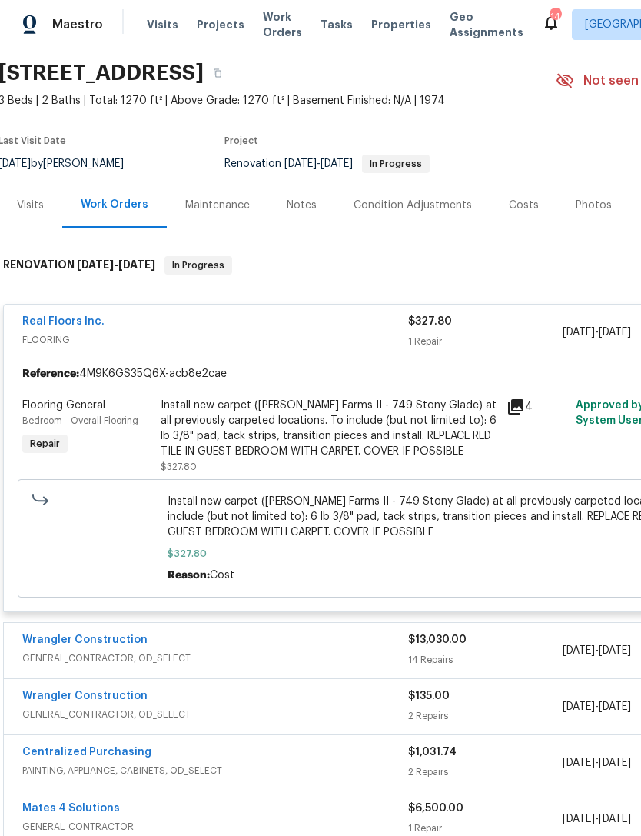
click at [319, 423] on div "Install new carpet (Abshire Farms II - 749 Stony Glade) at all previously carpe…" at bounding box center [329, 429] width 337 height 62
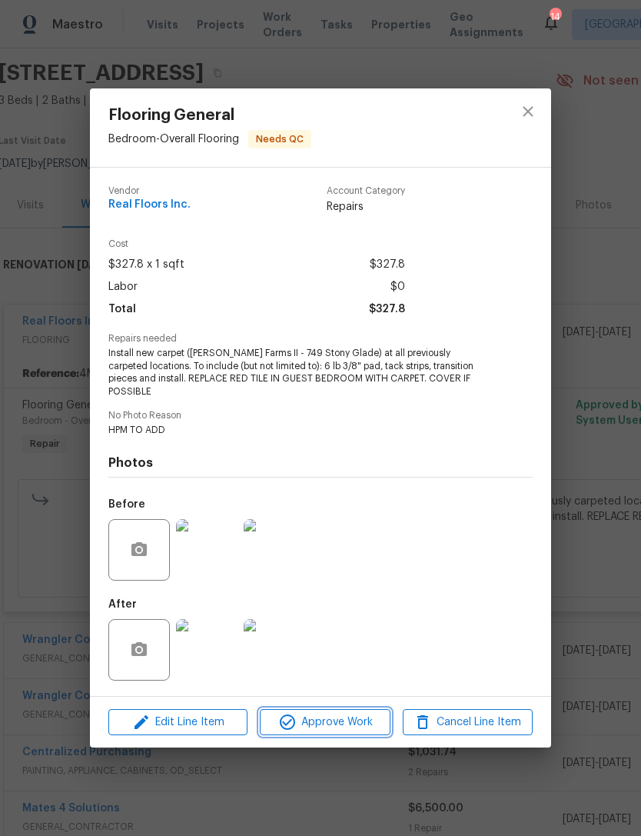
click at [333, 713] on span "Approve Work" at bounding box center [325, 722] width 121 height 19
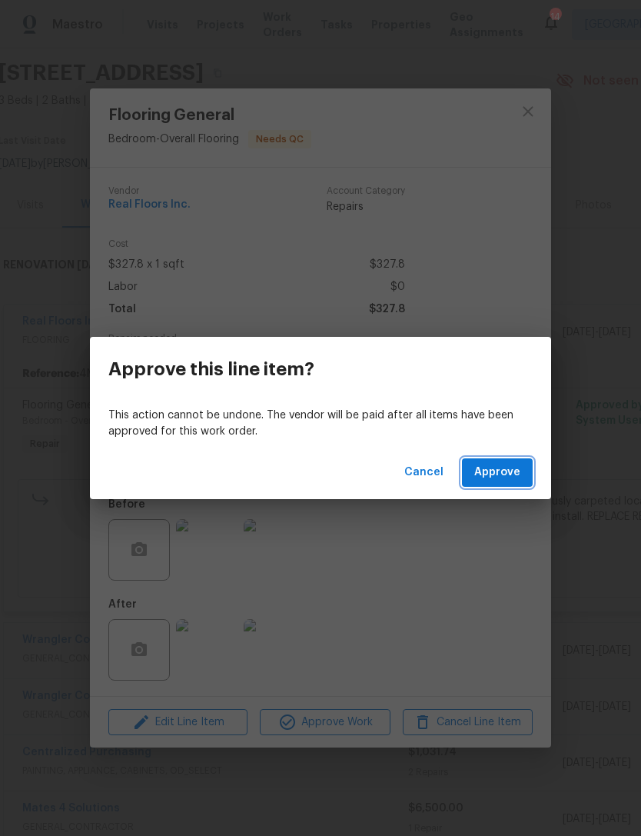
click at [504, 471] on span "Approve" at bounding box center [498, 472] width 46 height 19
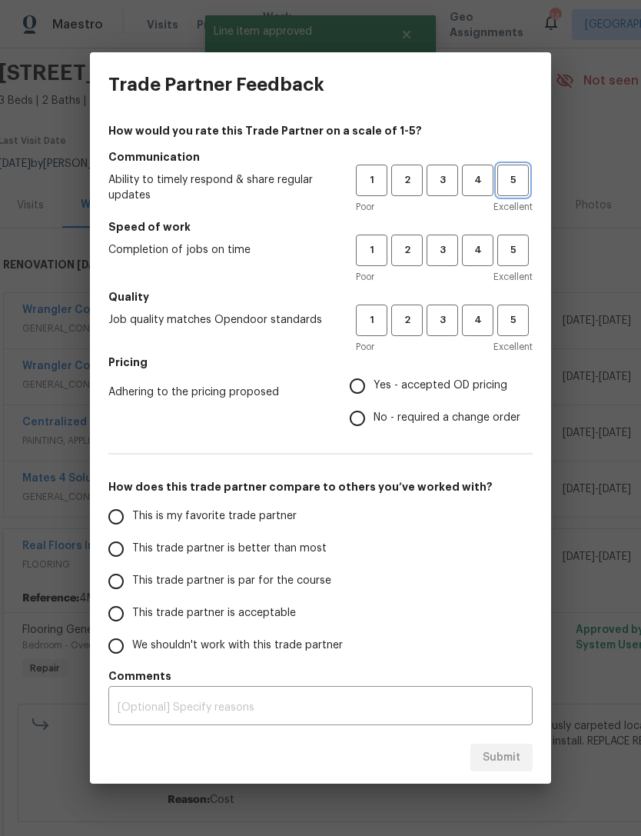
click at [521, 177] on span "5" at bounding box center [513, 181] width 28 height 18
click at [528, 246] on button "5" at bounding box center [514, 251] width 32 height 32
click at [528, 327] on button "5" at bounding box center [514, 321] width 32 height 32
click at [367, 372] on input "Yes - accepted OD pricing" at bounding box center [357, 386] width 32 height 32
radio input "true"
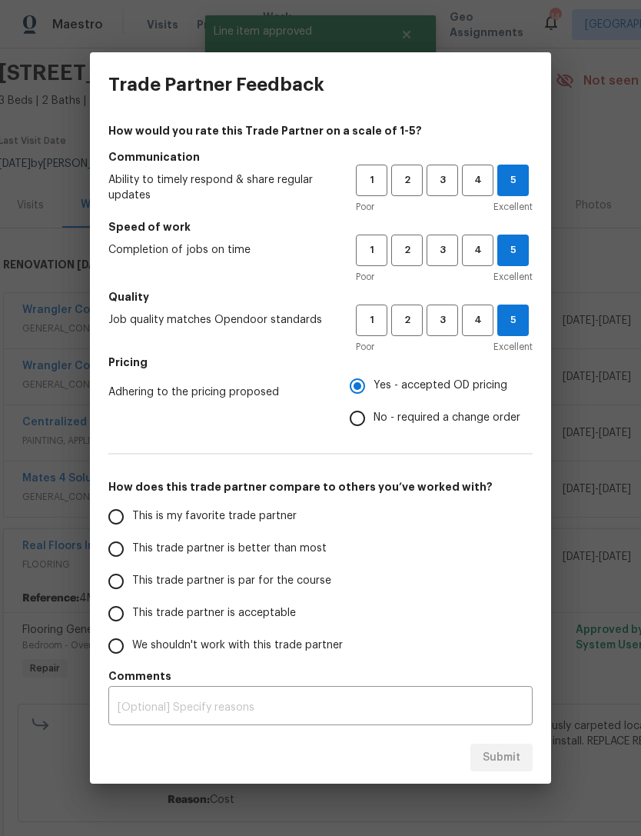
click at [115, 553] on input "This trade partner is better than most" at bounding box center [116, 549] width 32 height 32
radio input "false"
click at [120, 520] on input "This is my favorite trade partner" at bounding box center [116, 517] width 32 height 32
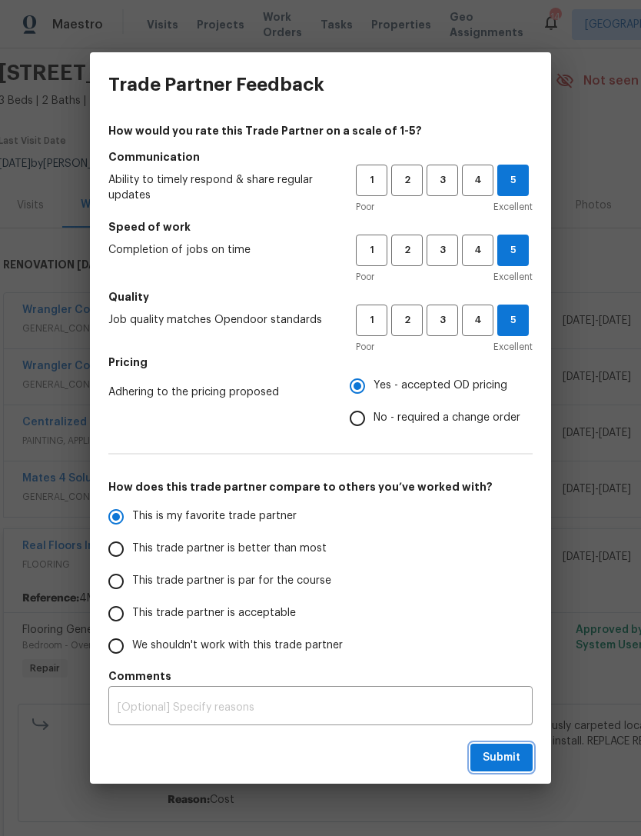
click at [497, 770] on button "Submit" at bounding box center [502, 758] width 62 height 28
radio input "true"
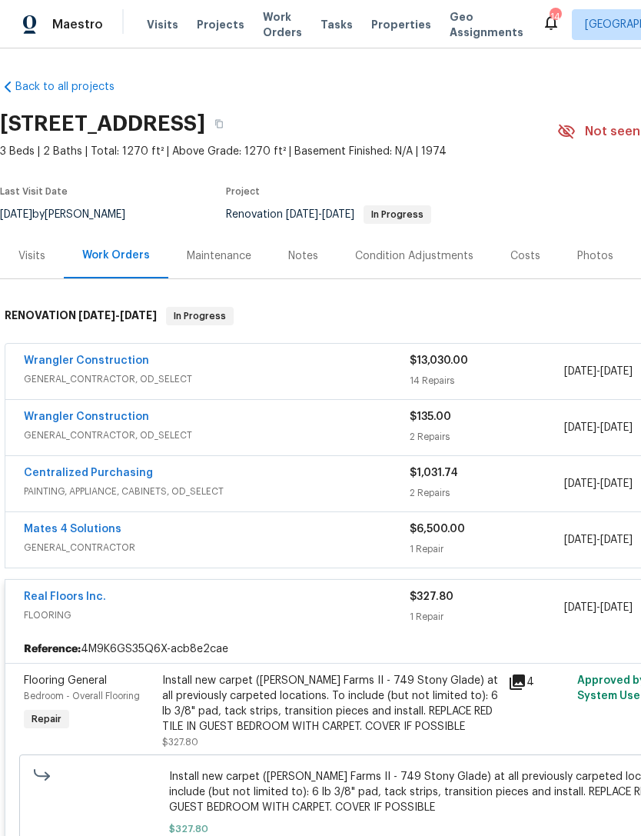
scroll to position [0, 0]
click at [307, 353] on div "Wrangler Construction" at bounding box center [217, 362] width 386 height 18
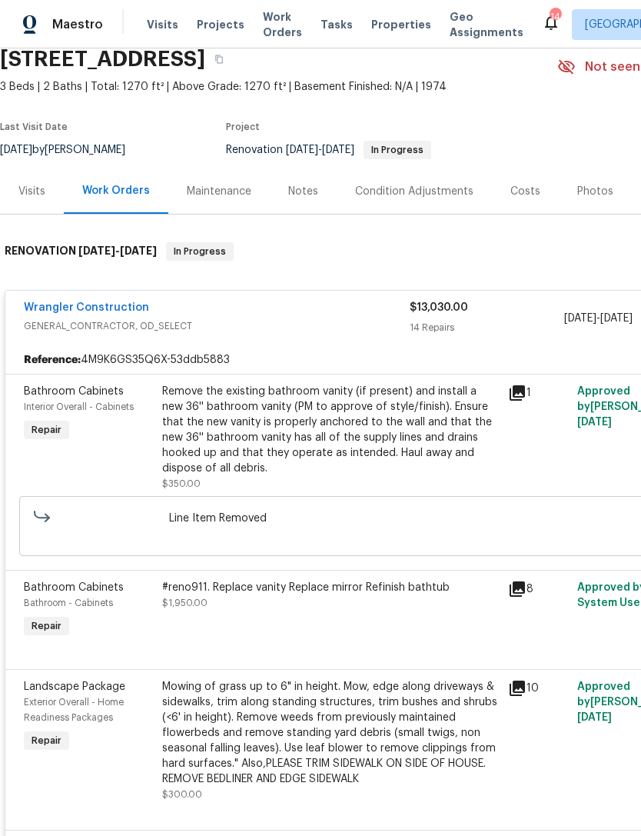
scroll to position [64, 0]
click at [595, 185] on div "Photos" at bounding box center [596, 192] width 36 height 15
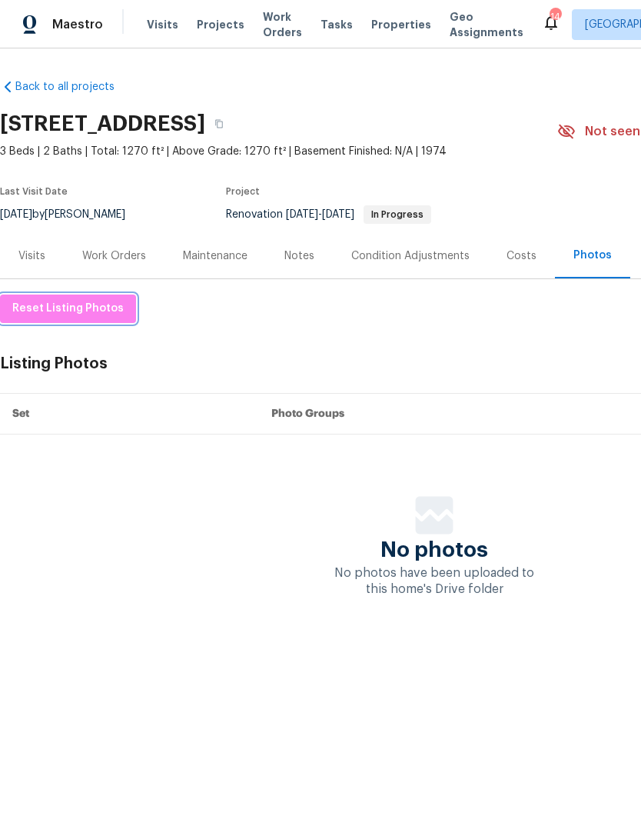
click at [35, 308] on span "Reset Listing Photos" at bounding box center [68, 308] width 112 height 19
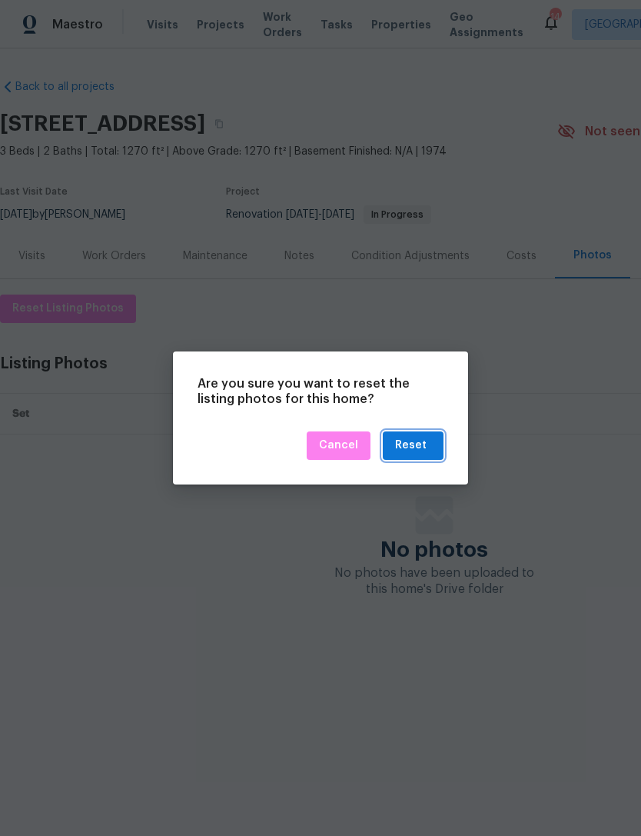
click at [424, 437] on div "Reset" at bounding box center [411, 445] width 32 height 19
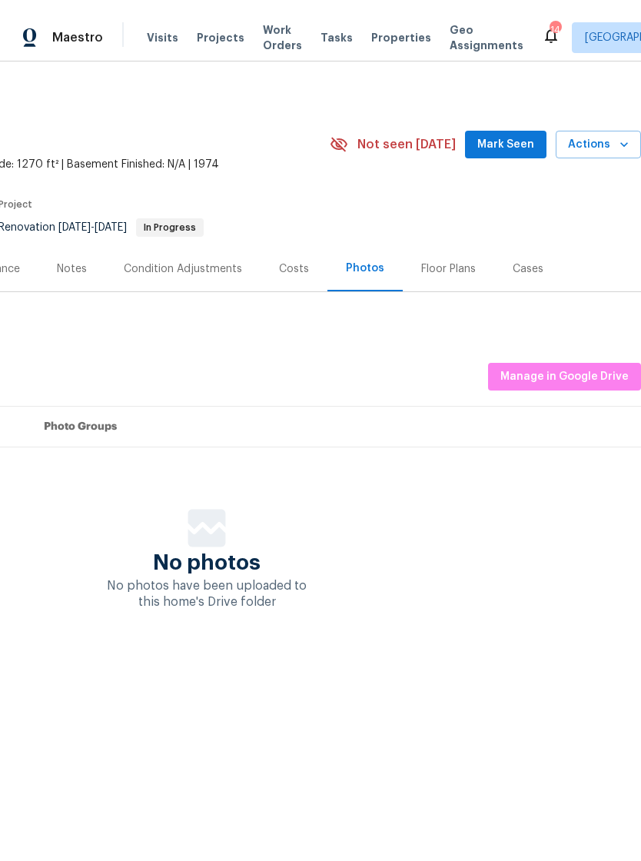
scroll to position [0, 228]
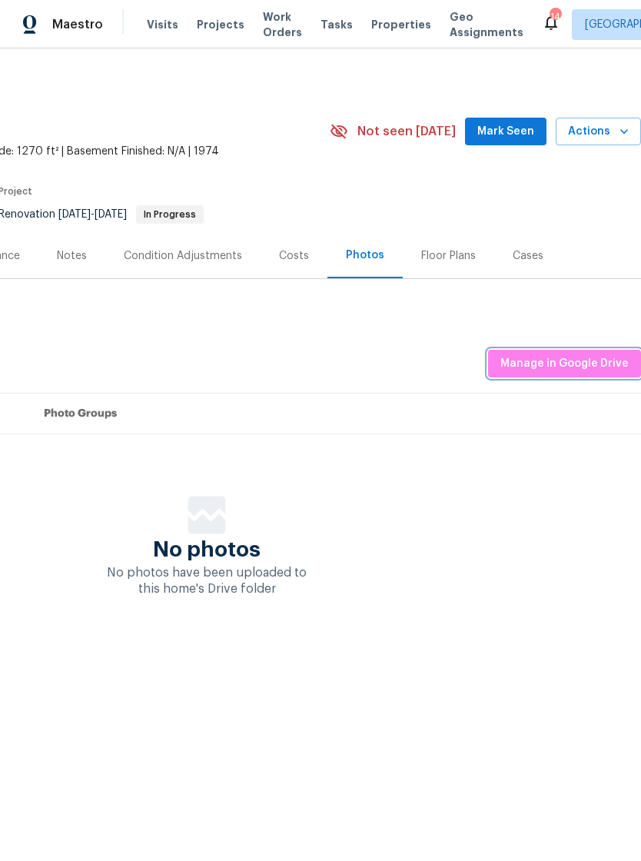
click at [564, 375] on button "Manage in Google Drive" at bounding box center [564, 364] width 153 height 28
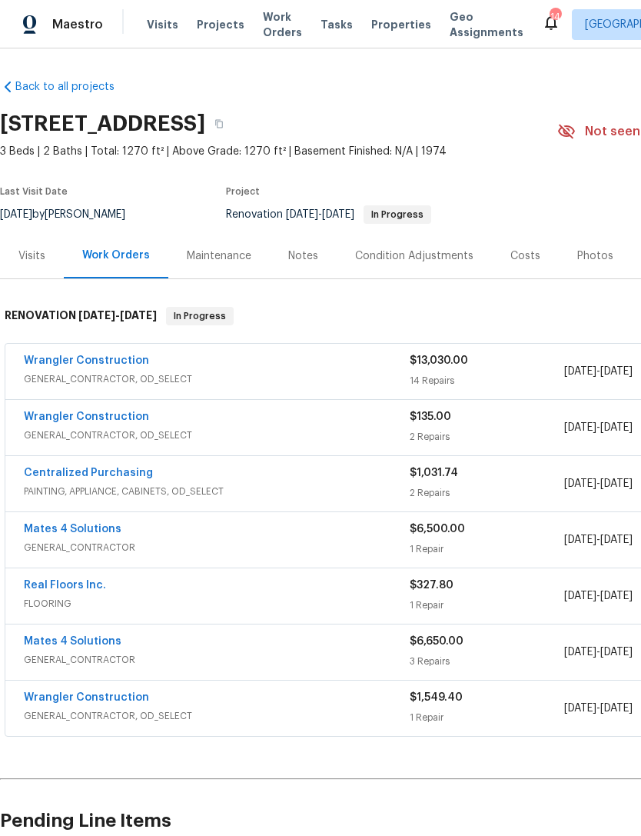
click at [583, 240] on div "Photos" at bounding box center [595, 255] width 73 height 45
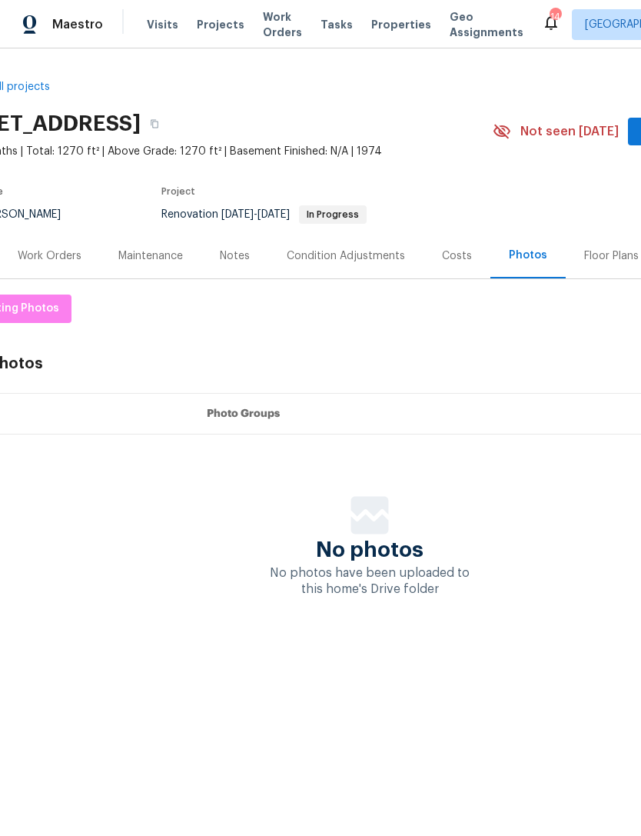
click at [176, 578] on div "No photos No photos have been uploaded to this home's Drive folder" at bounding box center [369, 547] width 869 height 102
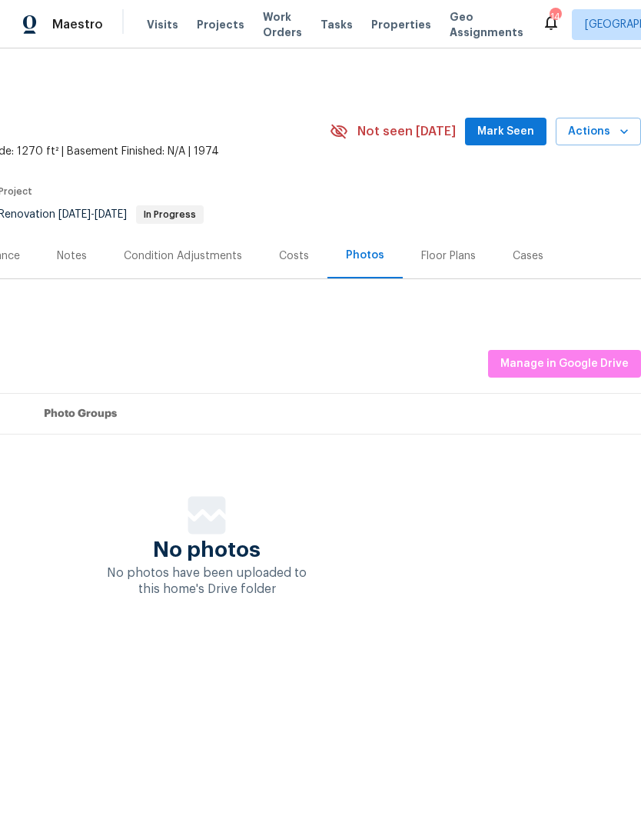
scroll to position [0, 228]
click at [526, 358] on span "Manage in Google Drive" at bounding box center [565, 364] width 128 height 19
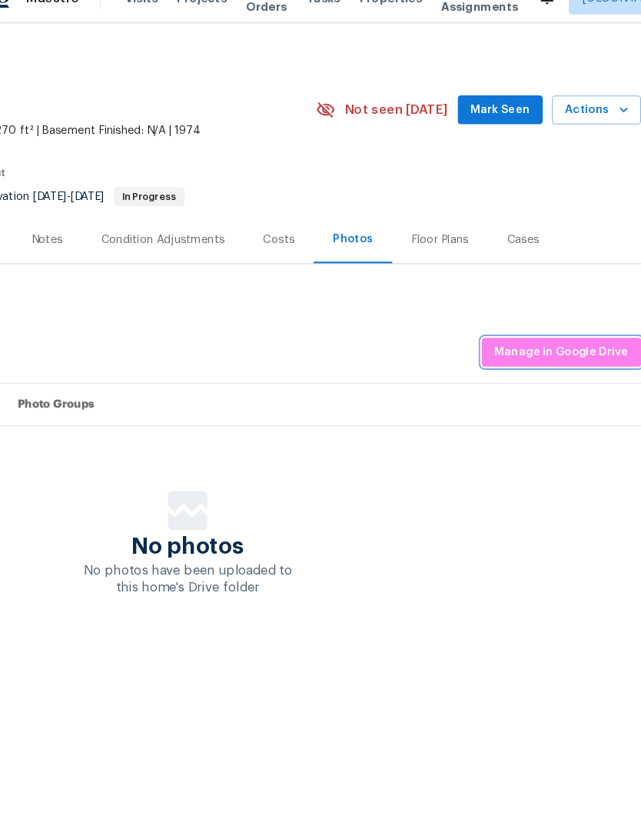
click at [493, 350] on button "Manage in Google Drive" at bounding box center [564, 364] width 153 height 28
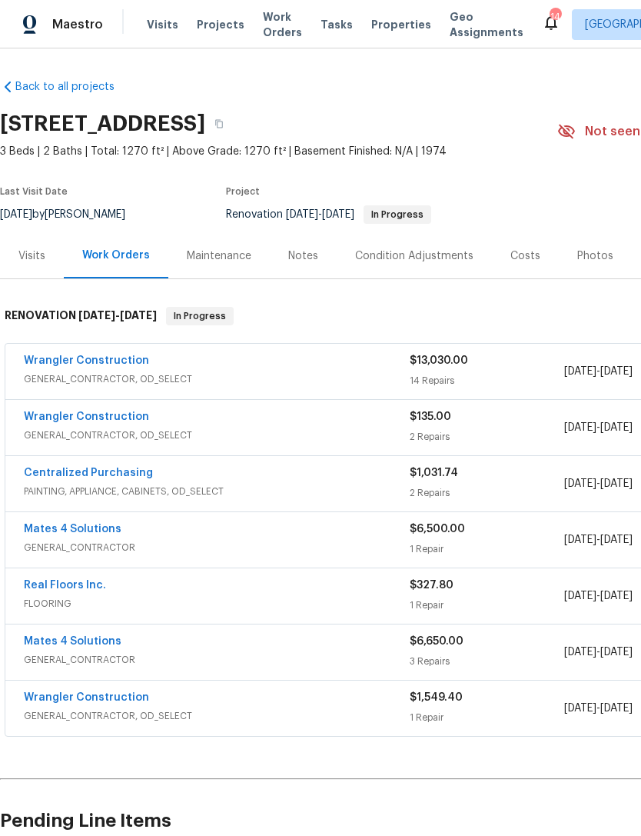
click at [594, 255] on div "Photos" at bounding box center [596, 255] width 36 height 15
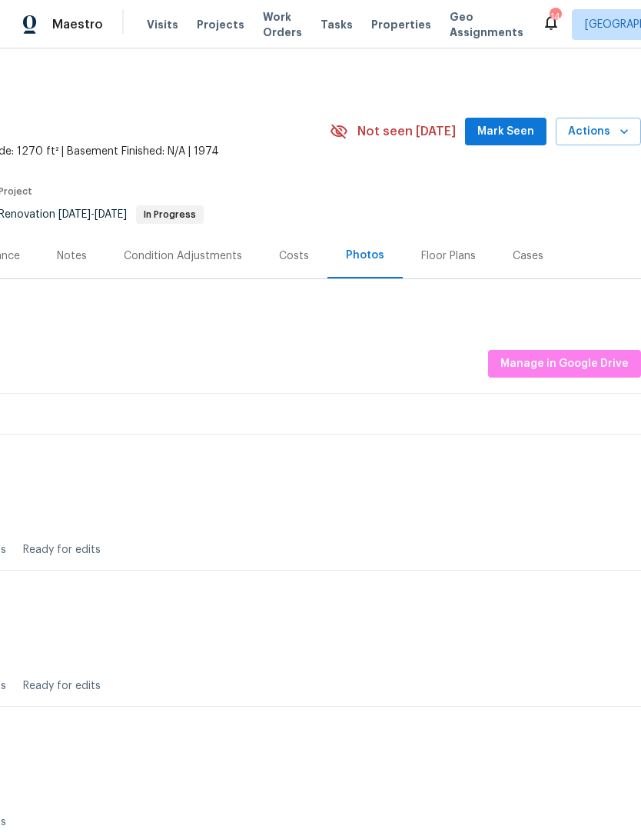
scroll to position [0, 228]
click at [608, 130] on span "Actions" at bounding box center [598, 131] width 61 height 19
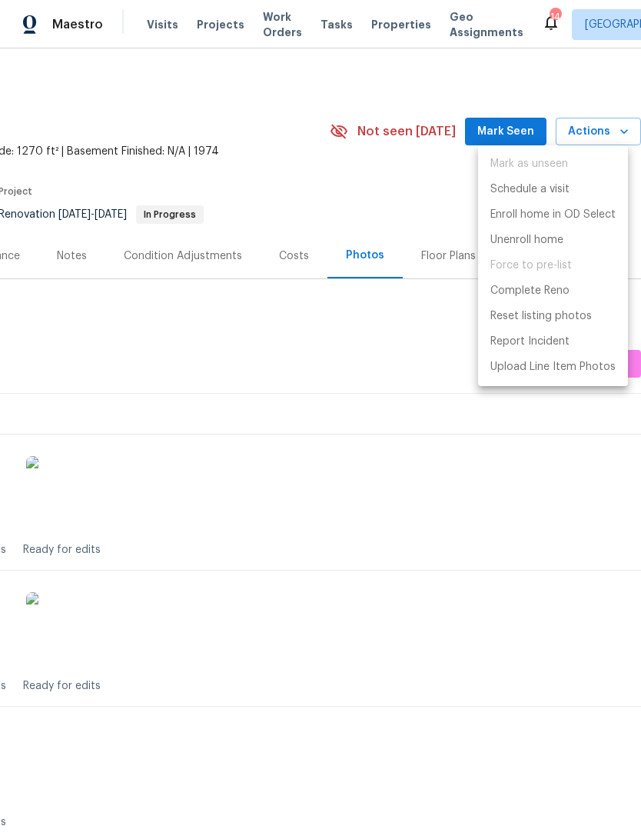
click at [369, 551] on div at bounding box center [320, 418] width 641 height 836
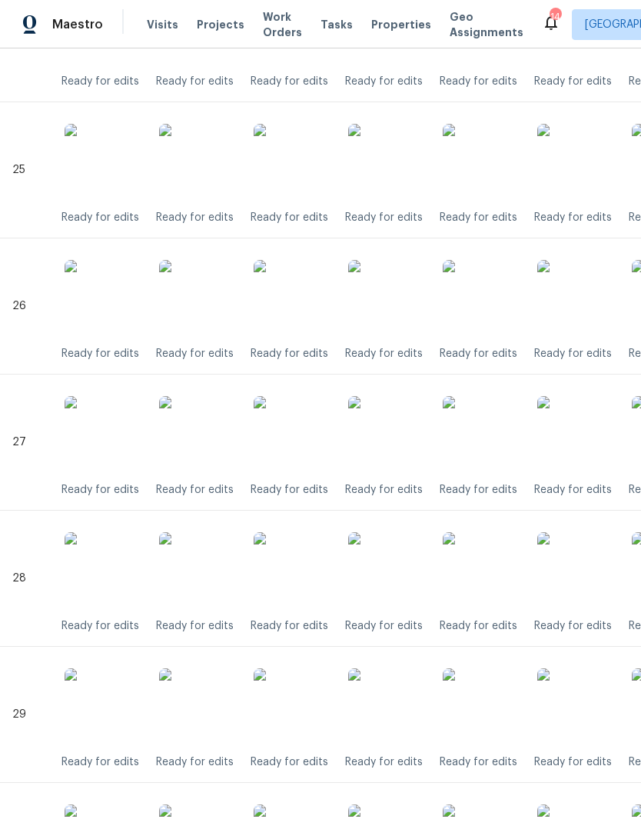
scroll to position [3735, 0]
